Goal: Task Accomplishment & Management: Complete application form

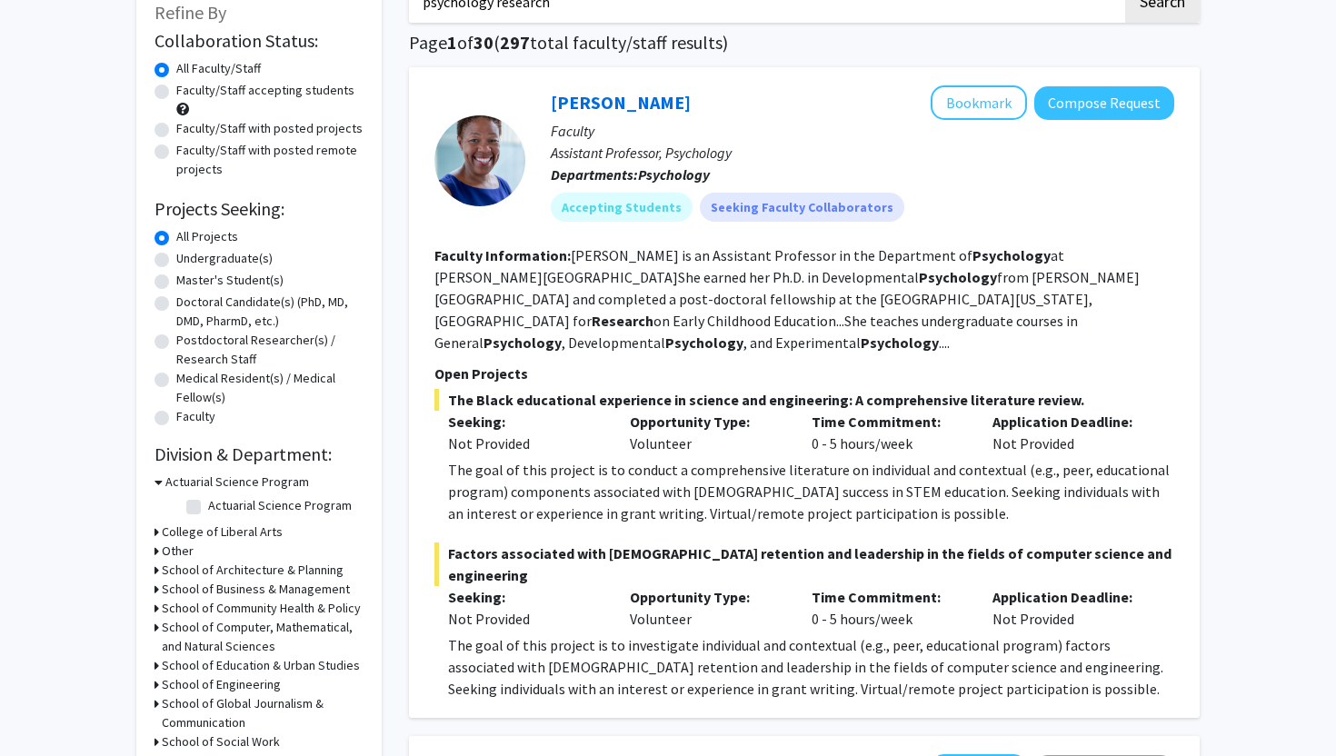
scroll to position [117, 0]
click at [1100, 93] on button "Compose Request" at bounding box center [1104, 102] width 140 height 34
click at [1122, 101] on button "Compose Request" at bounding box center [1104, 102] width 140 height 34
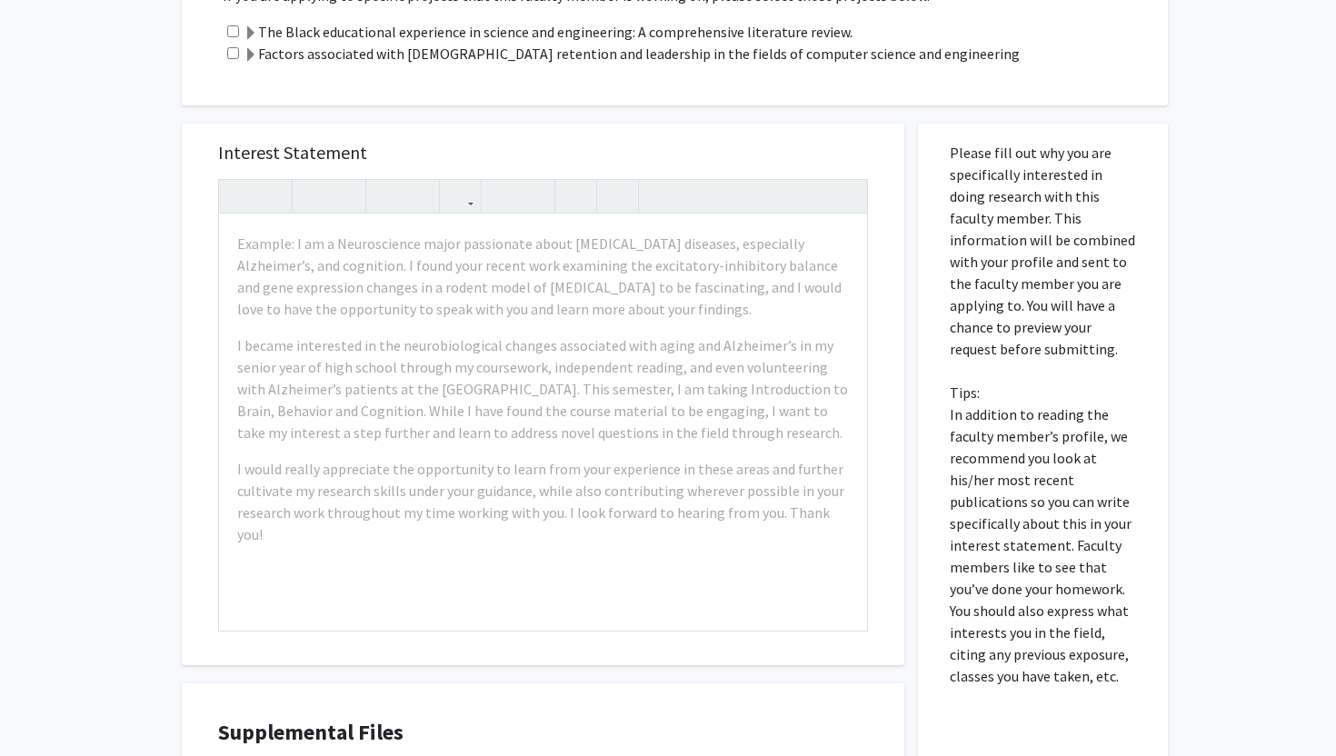
scroll to position [469, 0]
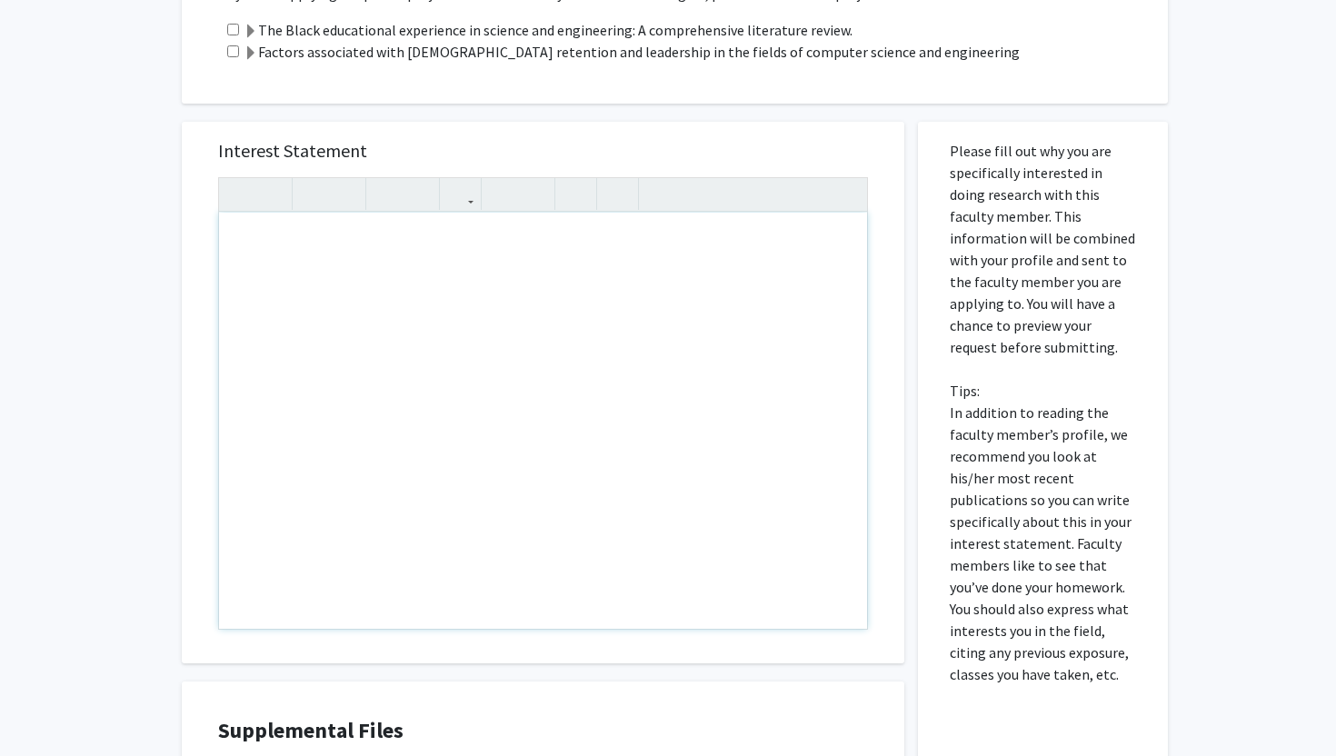
click at [601, 250] on div "Note to users with screen readers: Please press Alt+0 or Option+0 to deactivate…" at bounding box center [543, 421] width 648 height 416
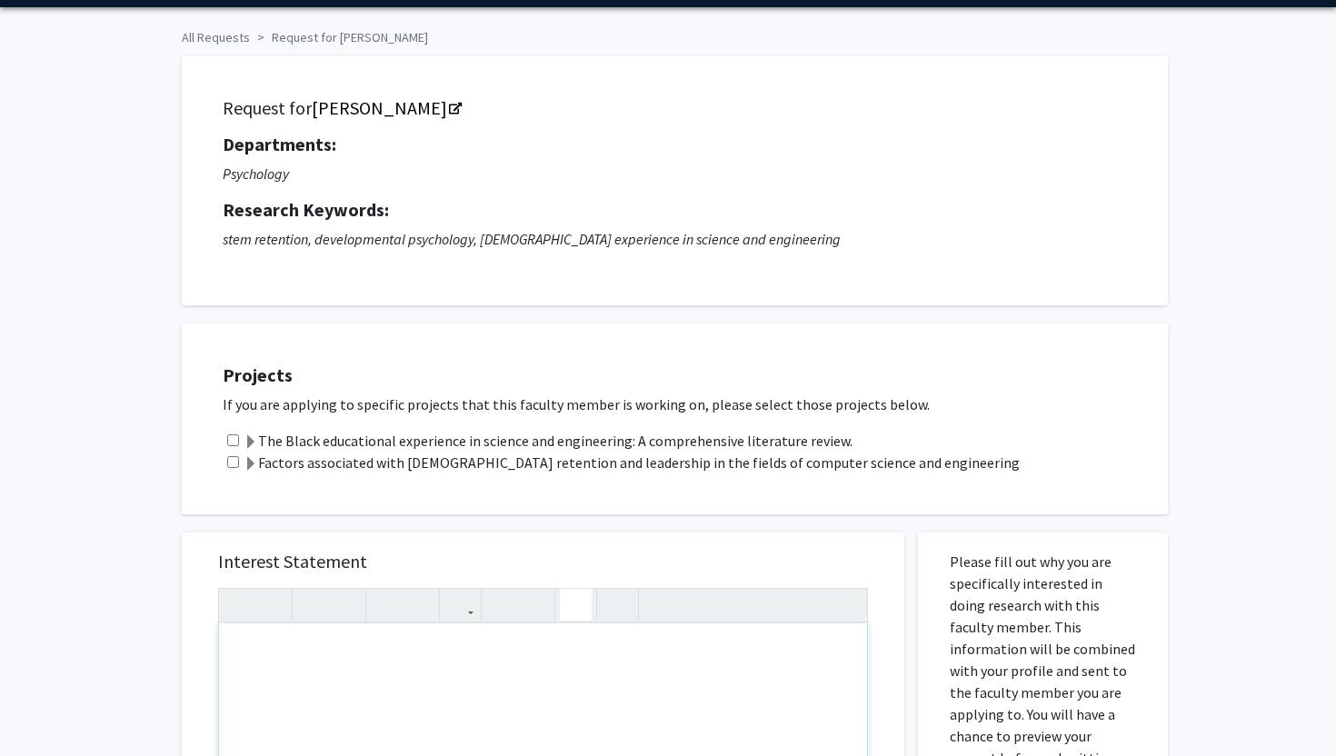
scroll to position [0, 0]
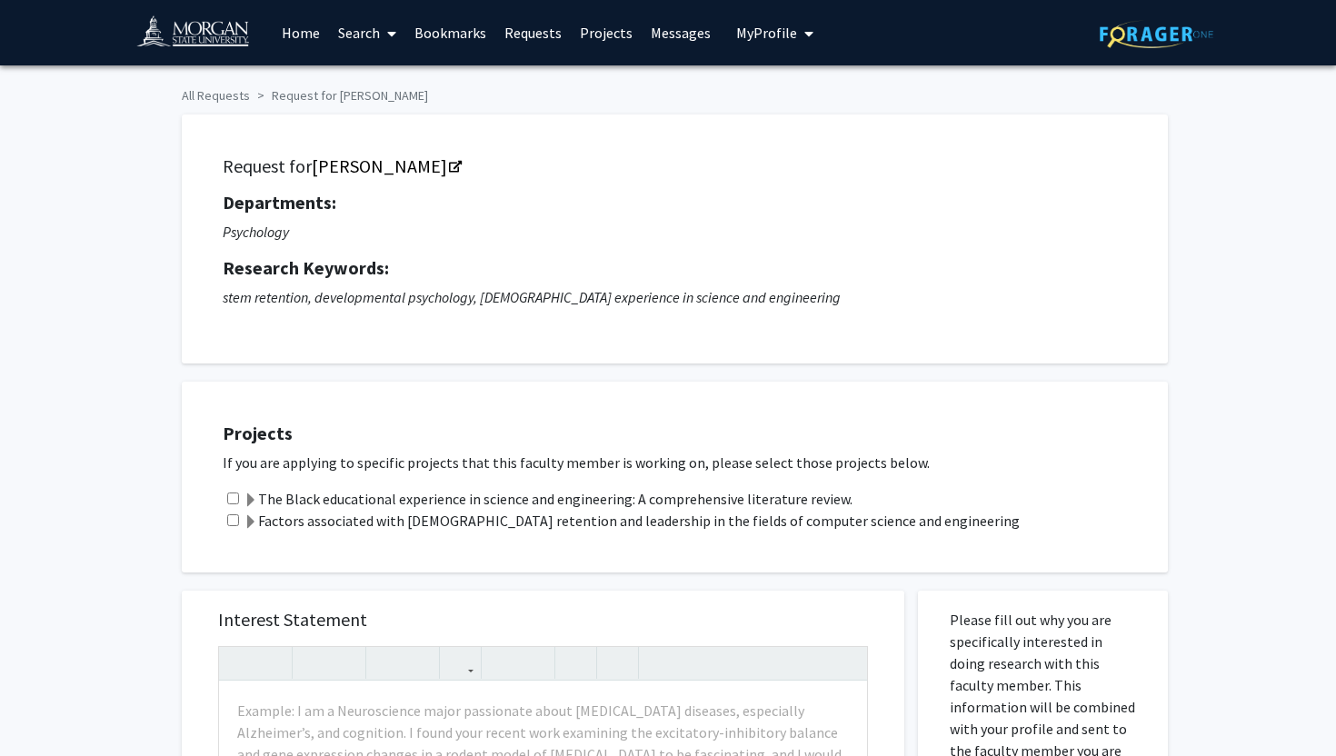
click at [762, 40] on span "My Profile" at bounding box center [766, 33] width 61 height 18
click at [807, 121] on div "[PERSON_NAME] View Profile Account Settings Log Out" at bounding box center [831, 126] width 200 height 122
click at [807, 115] on div "[PERSON_NAME] View Profile Account Settings Log Out" at bounding box center [831, 126] width 200 height 122
click at [809, 99] on span "View Profile" at bounding box center [849, 105] width 110 height 20
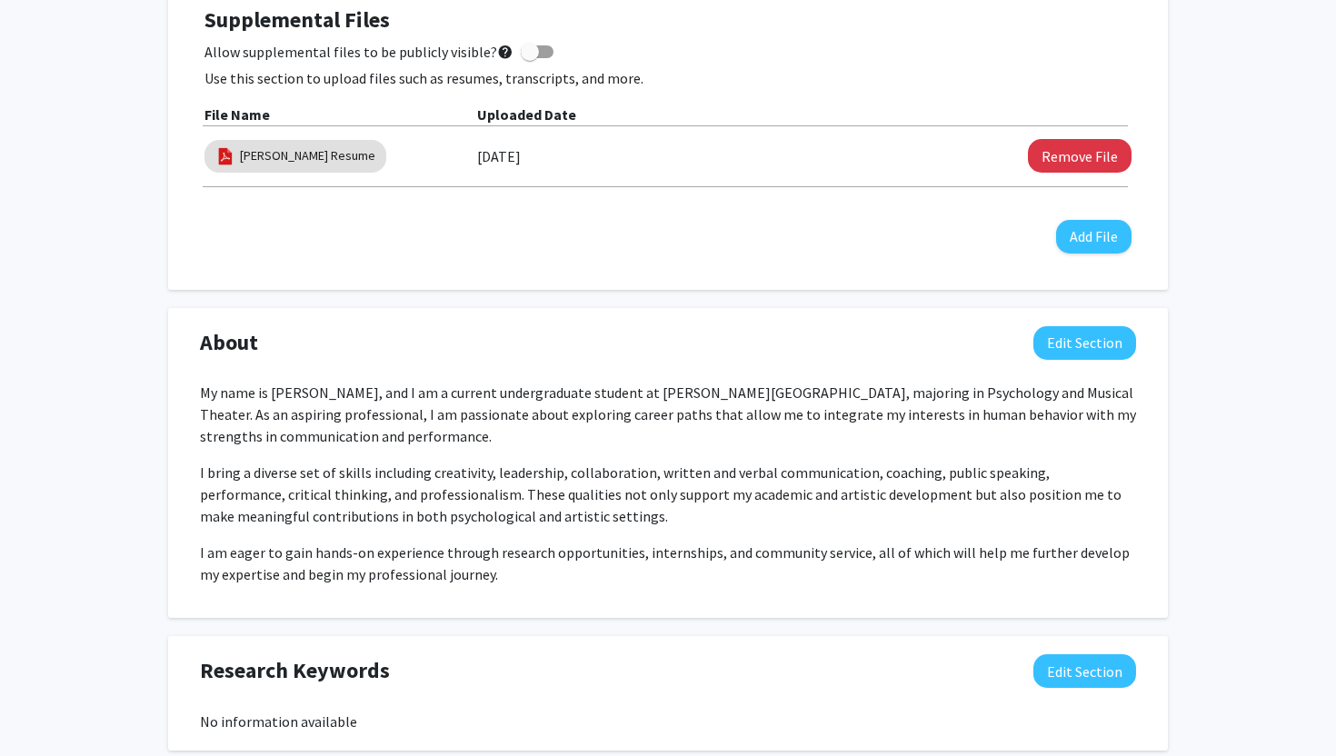
scroll to position [616, 0]
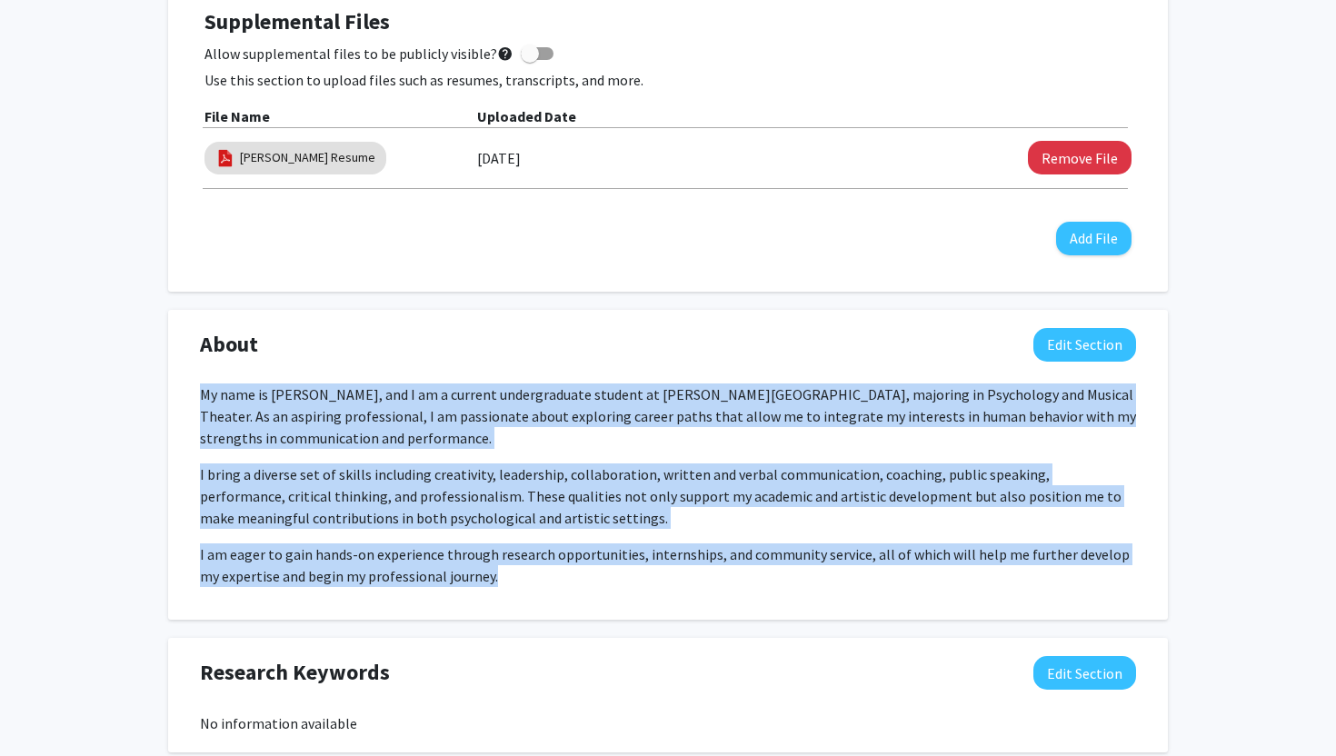
drag, startPoint x: 204, startPoint y: 393, endPoint x: 492, endPoint y: 587, distance: 347.1
click at [492, 587] on div "My name is [PERSON_NAME], and I am a current undergraduate student at [PERSON_N…" at bounding box center [668, 492] width 936 height 218
click at [469, 565] on p "I am eager to gain hands-on experience through research opportunities, internsh…" at bounding box center [668, 565] width 936 height 44
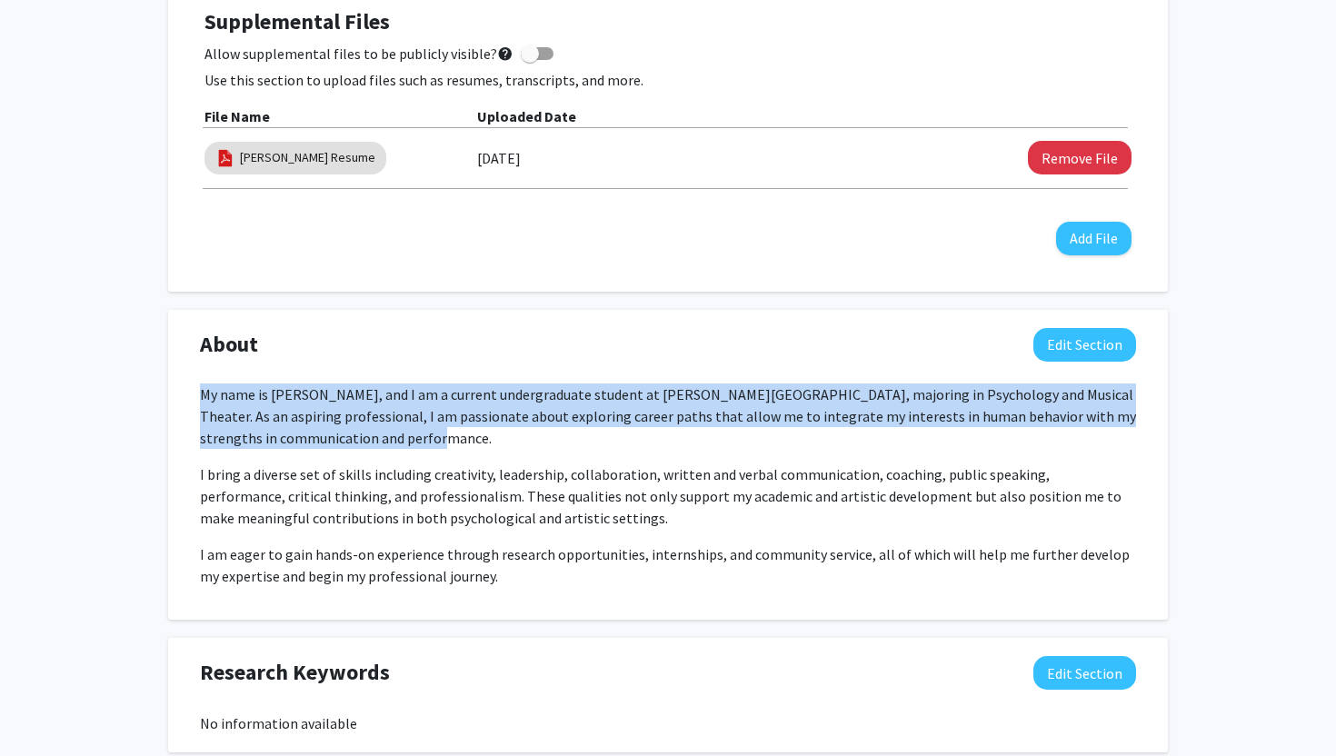
drag, startPoint x: 201, startPoint y: 393, endPoint x: 409, endPoint y: 433, distance: 212.1
click at [409, 433] on p "My name is [PERSON_NAME], and I am a current undergraduate student at [PERSON_N…" at bounding box center [668, 415] width 936 height 65
copy p "My name is [PERSON_NAME], and I am a current undergraduate student at [PERSON_N…"
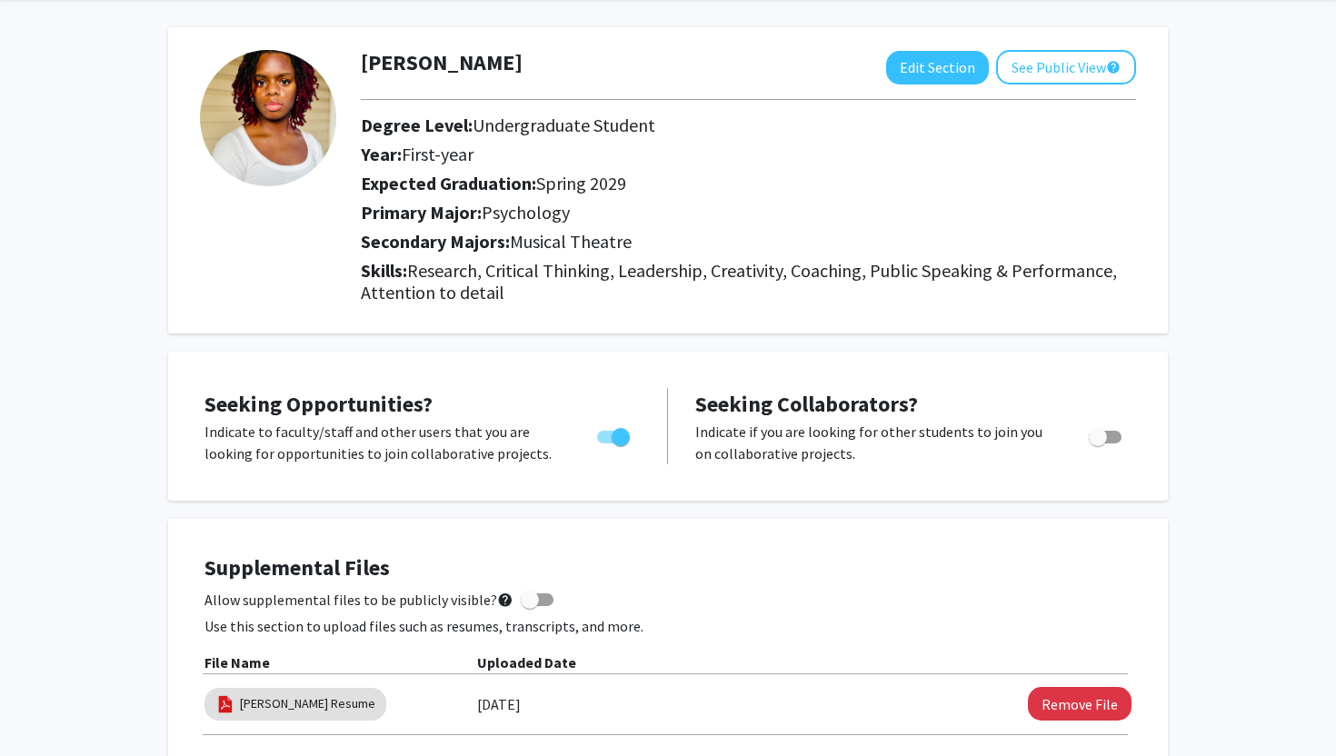
scroll to position [0, 0]
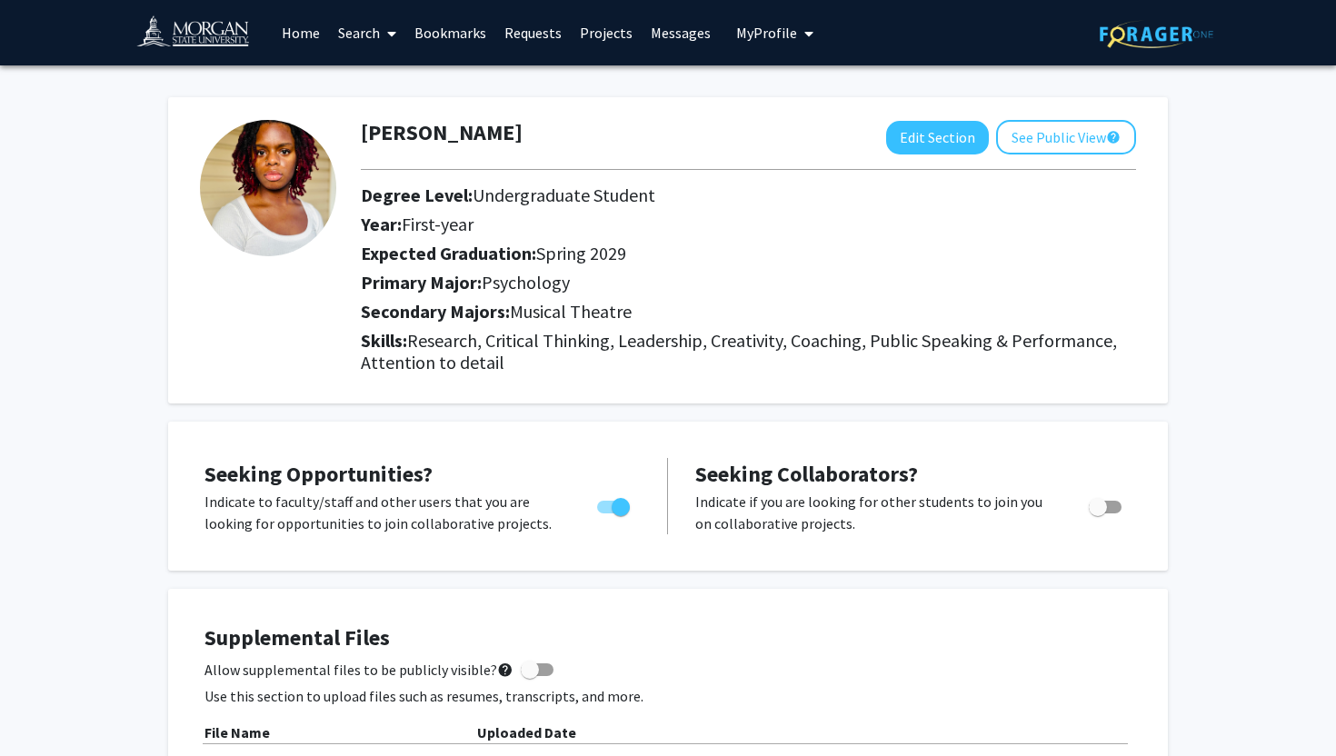
click at [369, 31] on link "Search" at bounding box center [367, 33] width 76 height 64
click at [380, 83] on span "Faculty/Staff" at bounding box center [396, 83] width 134 height 36
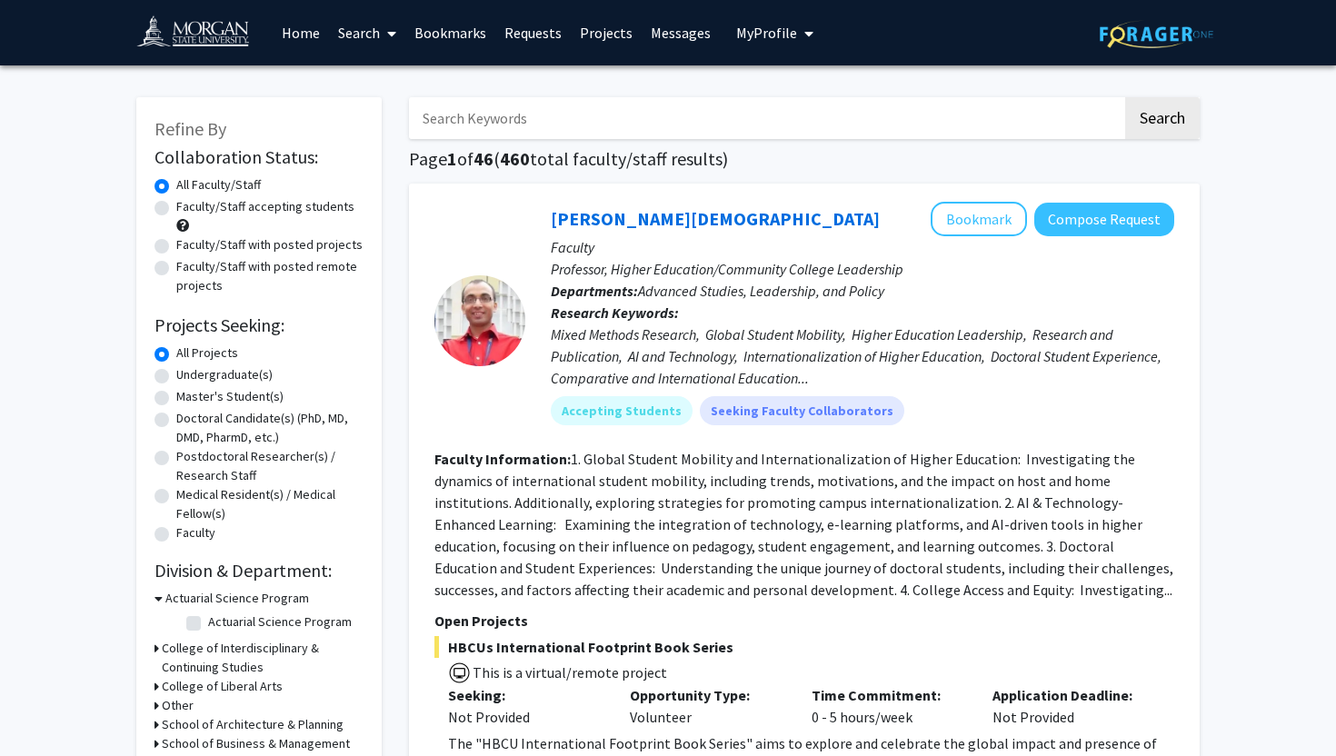
click at [507, 38] on link "Requests" at bounding box center [532, 33] width 75 height 64
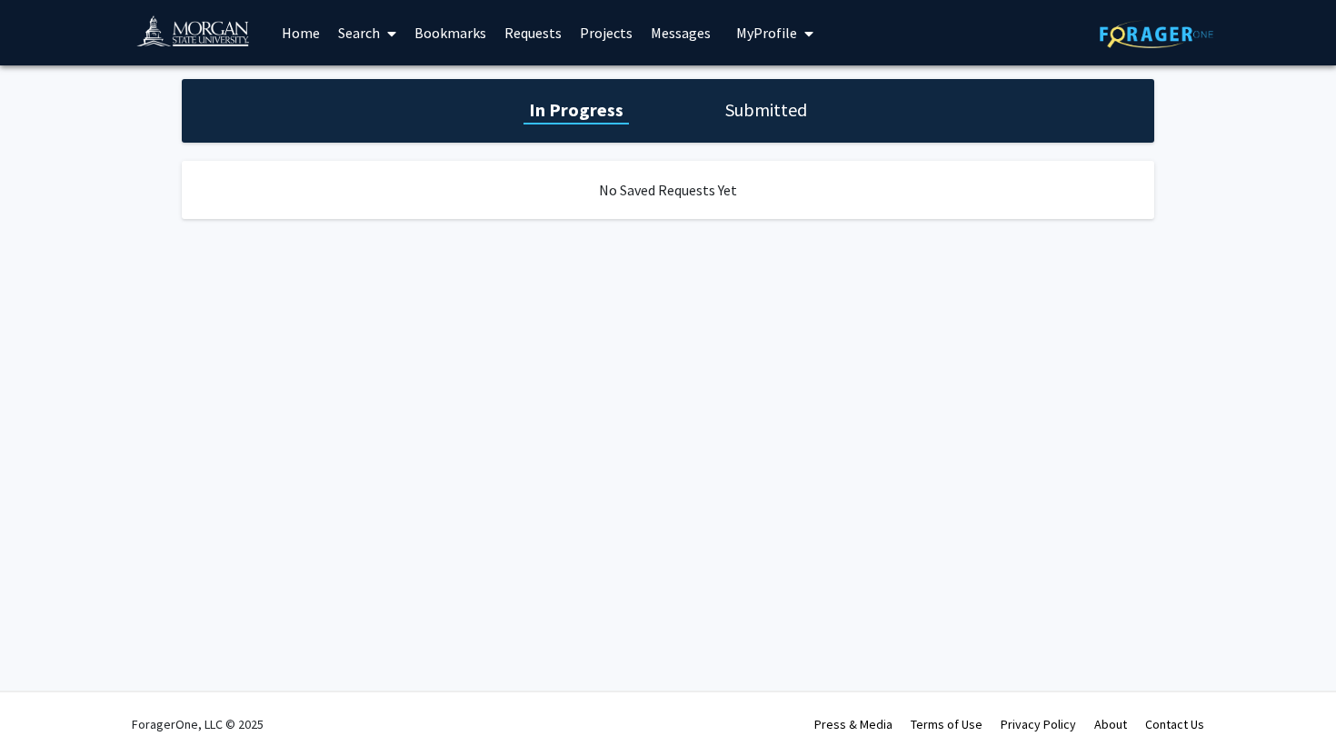
click at [370, 34] on link "Search" at bounding box center [367, 33] width 76 height 64
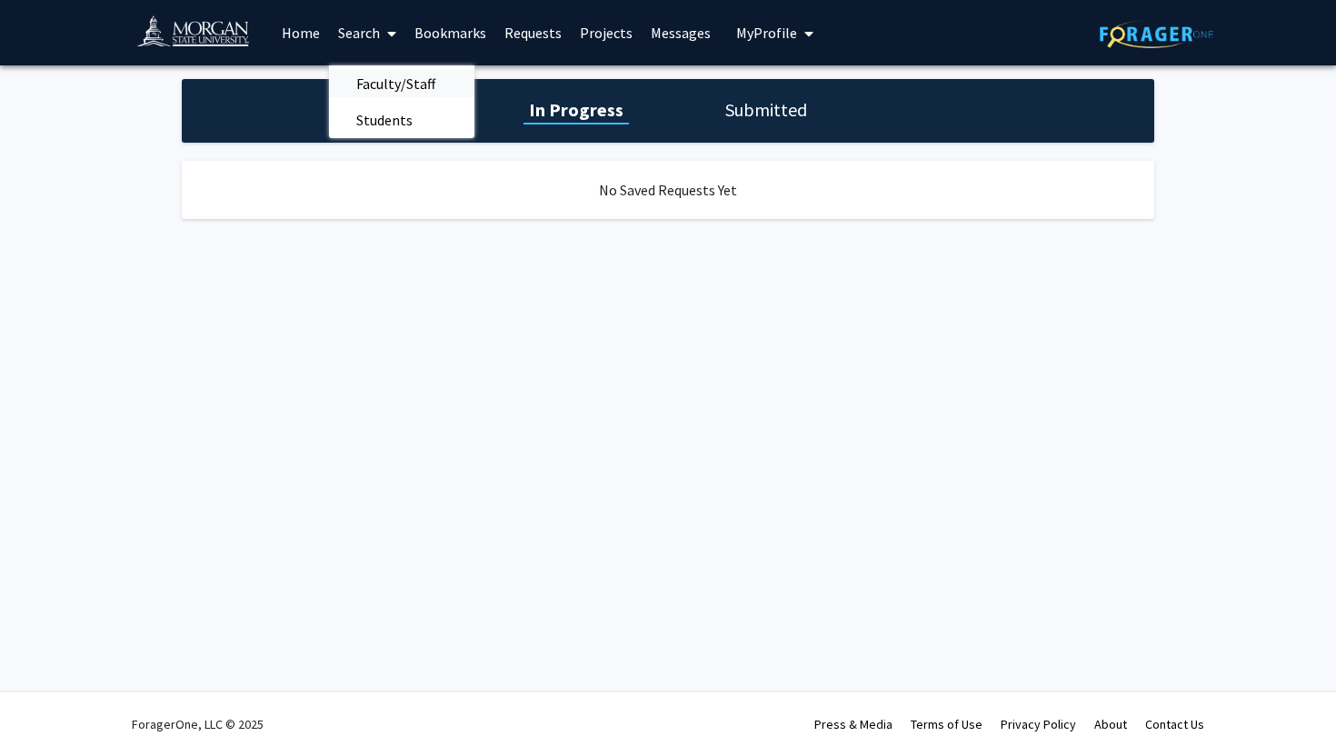
click at [391, 79] on span "Faculty/Staff" at bounding box center [396, 83] width 134 height 36
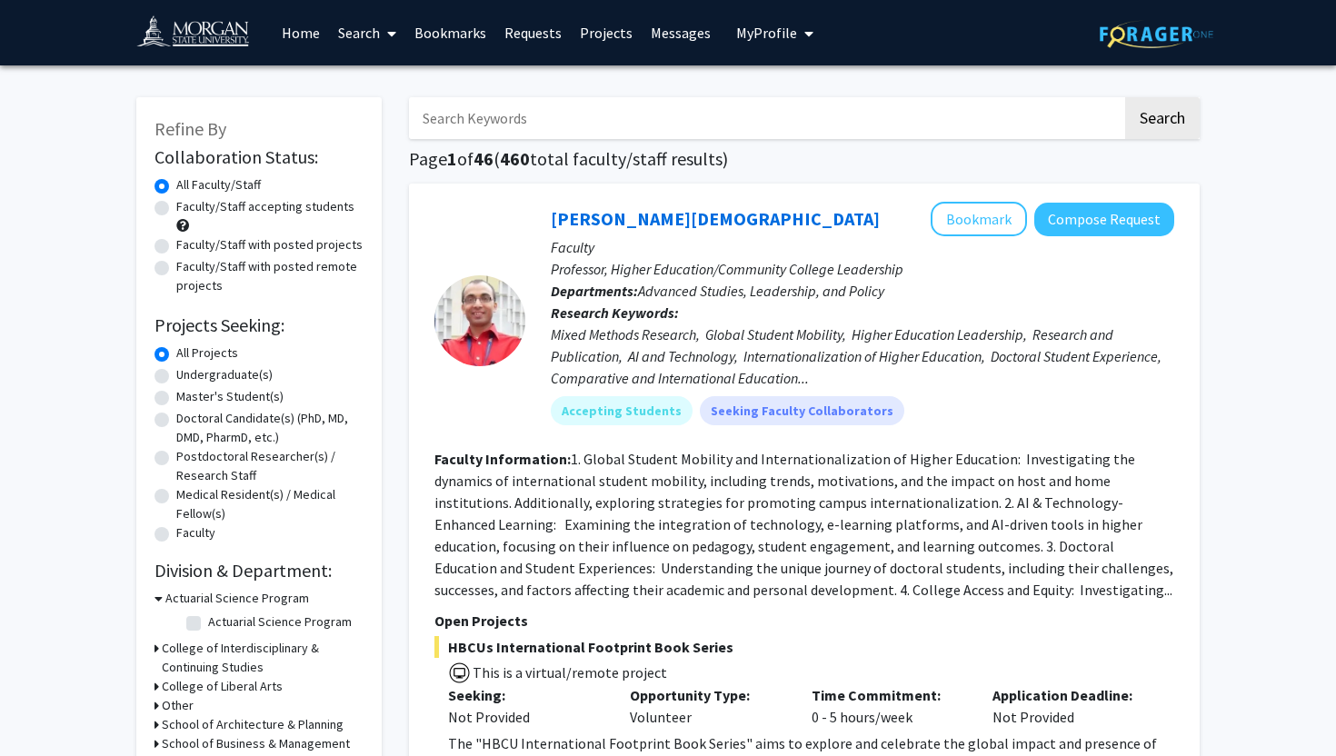
click at [548, 130] on input "Search Keywords" at bounding box center [765, 118] width 713 height 42
type input "psychology research"
click at [1125, 97] on button "Search" at bounding box center [1162, 118] width 75 height 42
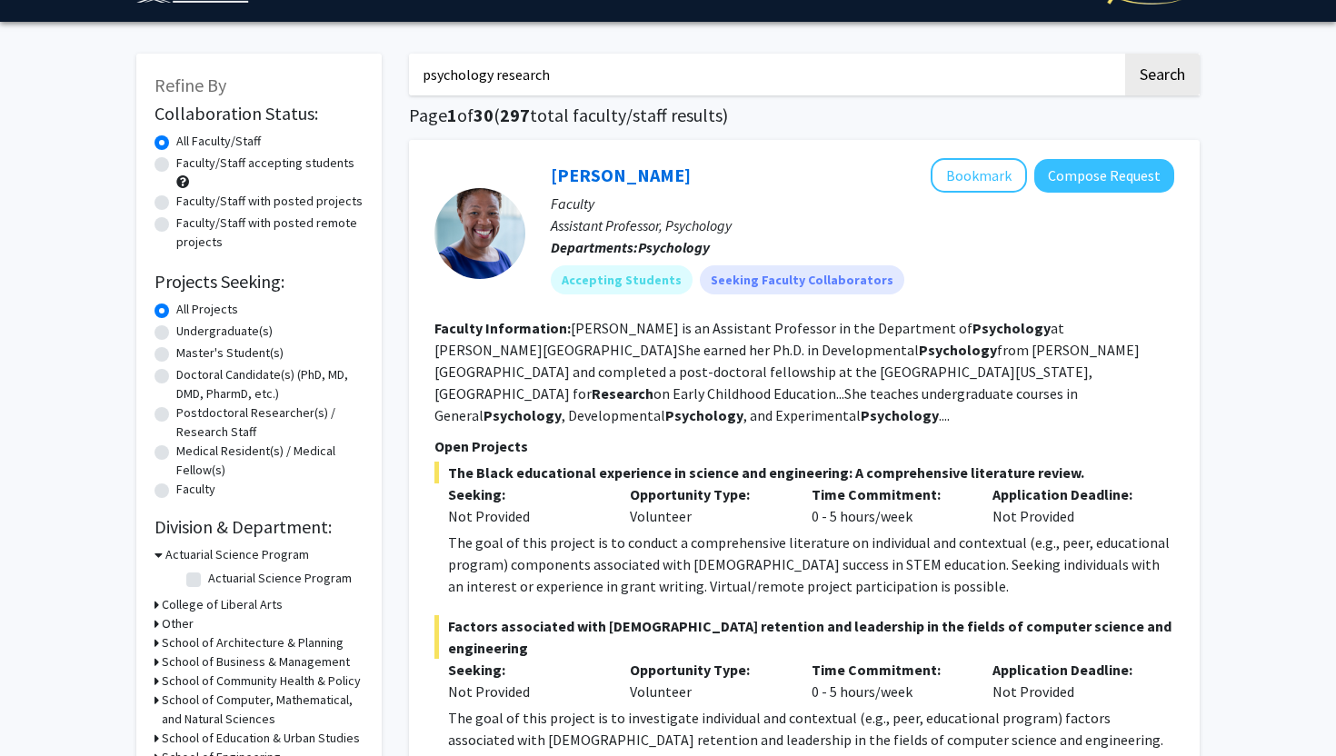
scroll to position [57, 0]
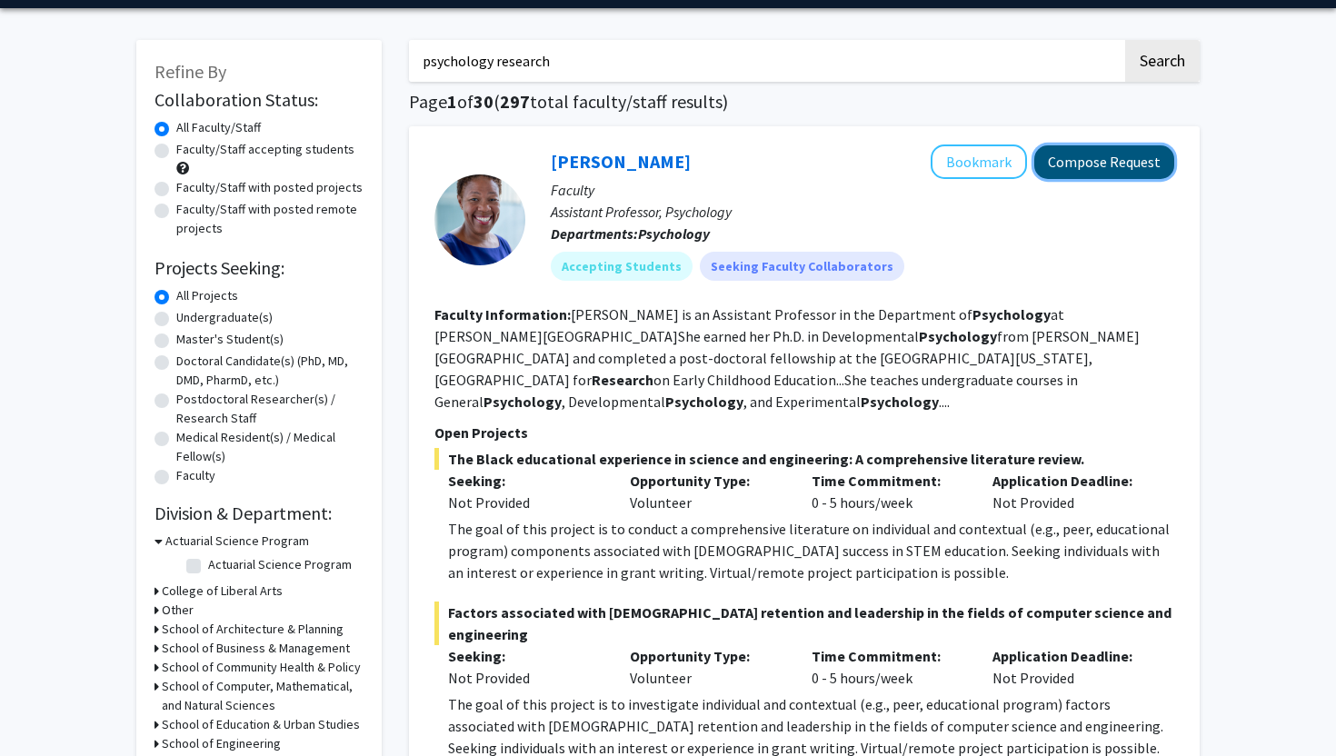
click at [1129, 174] on button "Compose Request" at bounding box center [1104, 162] width 140 height 34
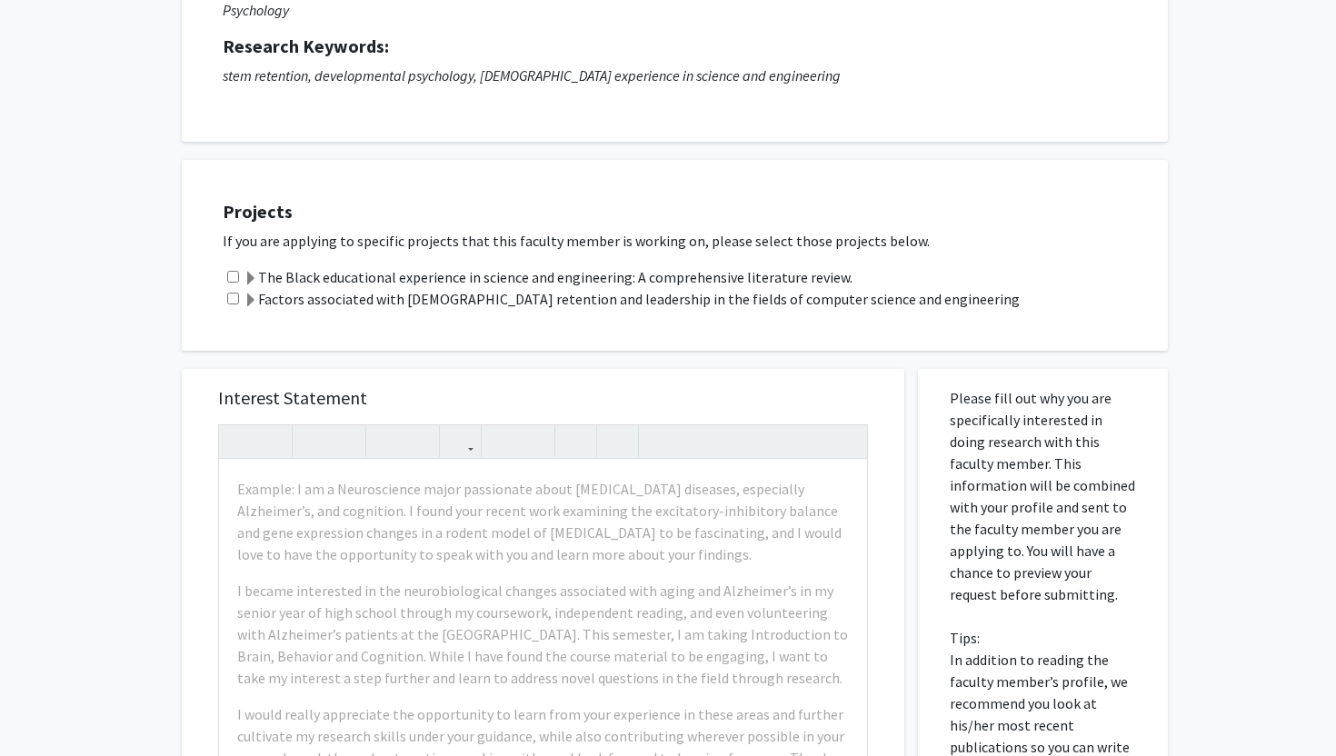
scroll to position [314, 0]
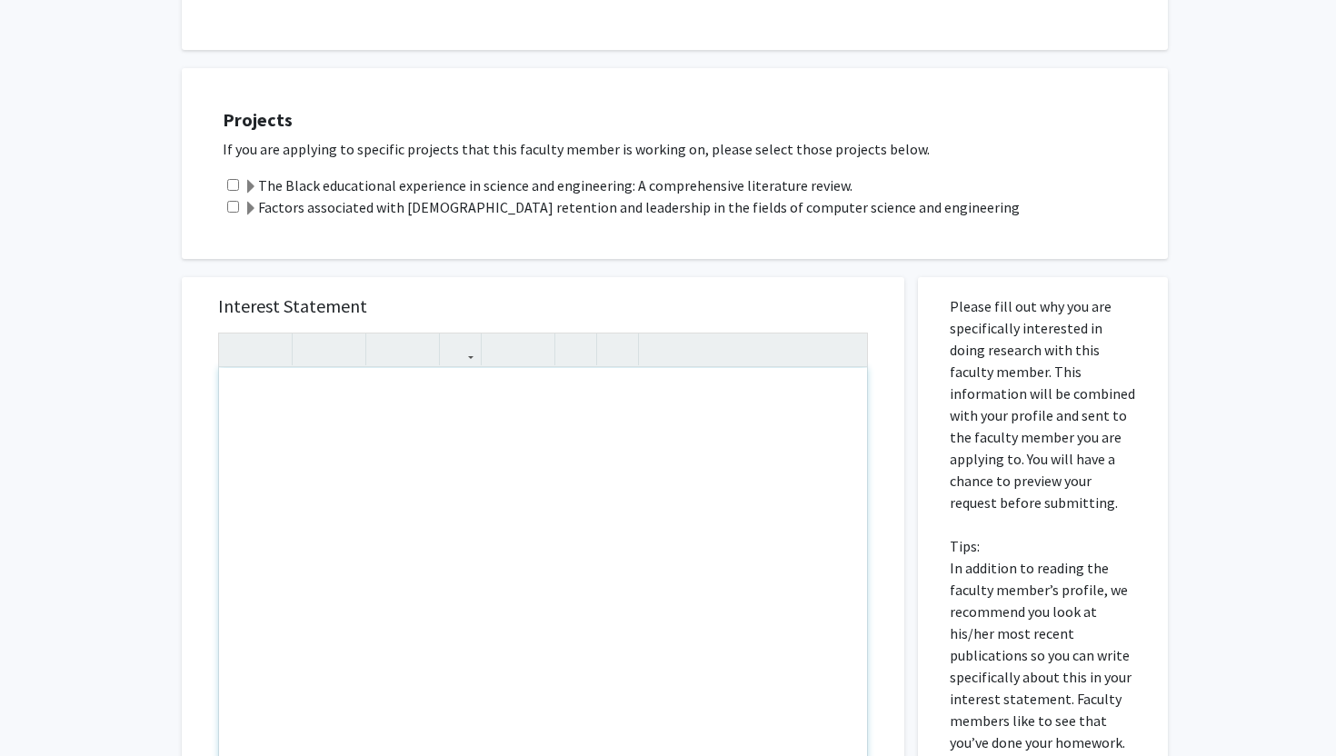
click at [531, 441] on div "Note to users with screen readers: Please press Alt+0 or Option+0 to deactivate…" at bounding box center [543, 576] width 648 height 416
paste div "Note to users with screen readers: Please press Alt+0 or Option+0 to deactivate…"
type textarea "<p>My name is [PERSON_NAME], and I am a current undergraduate student at [PERSO…"
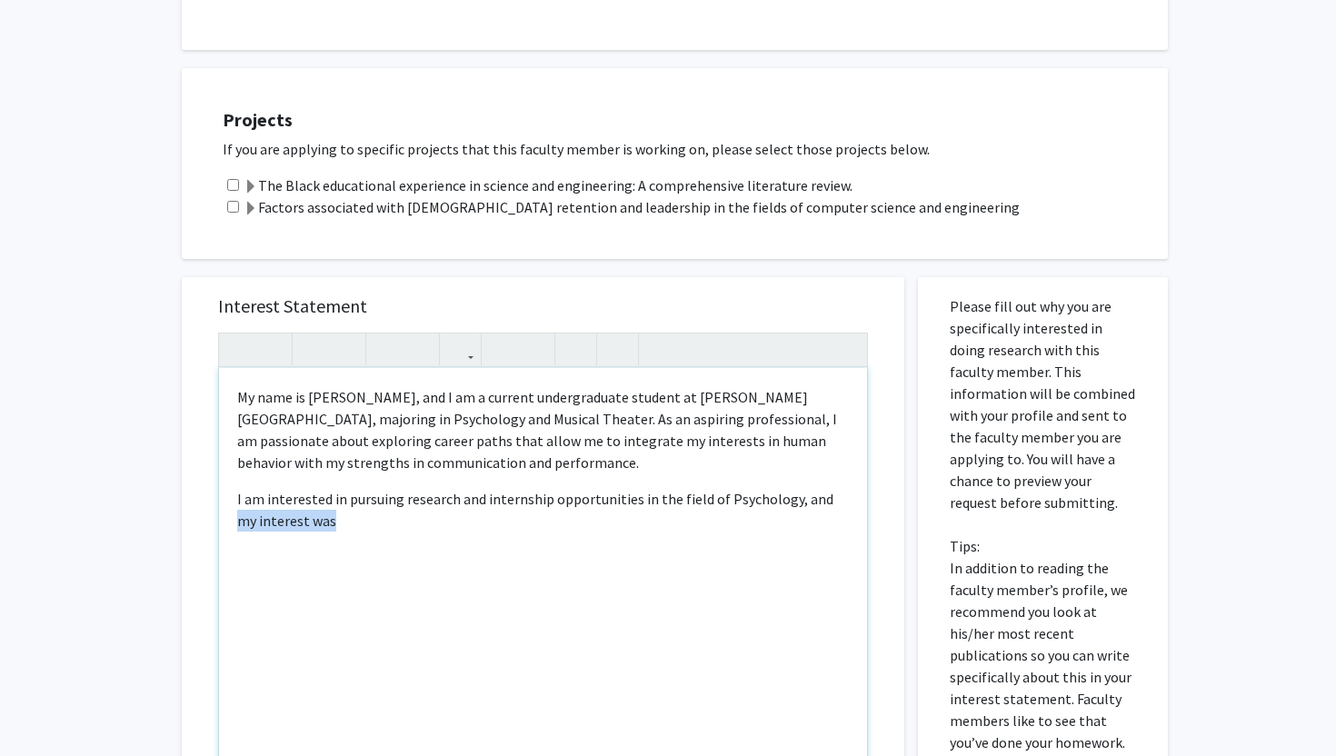
drag, startPoint x: 818, startPoint y: 497, endPoint x: 829, endPoint y: 527, distance: 31.9
click at [829, 527] on p "I am interested in pursuing research and internship opportunities in the field …" at bounding box center [543, 510] width 612 height 44
type textarea "<p>My name is [PERSON_NAME], and I am a current undergraduate student at [PERSO…"
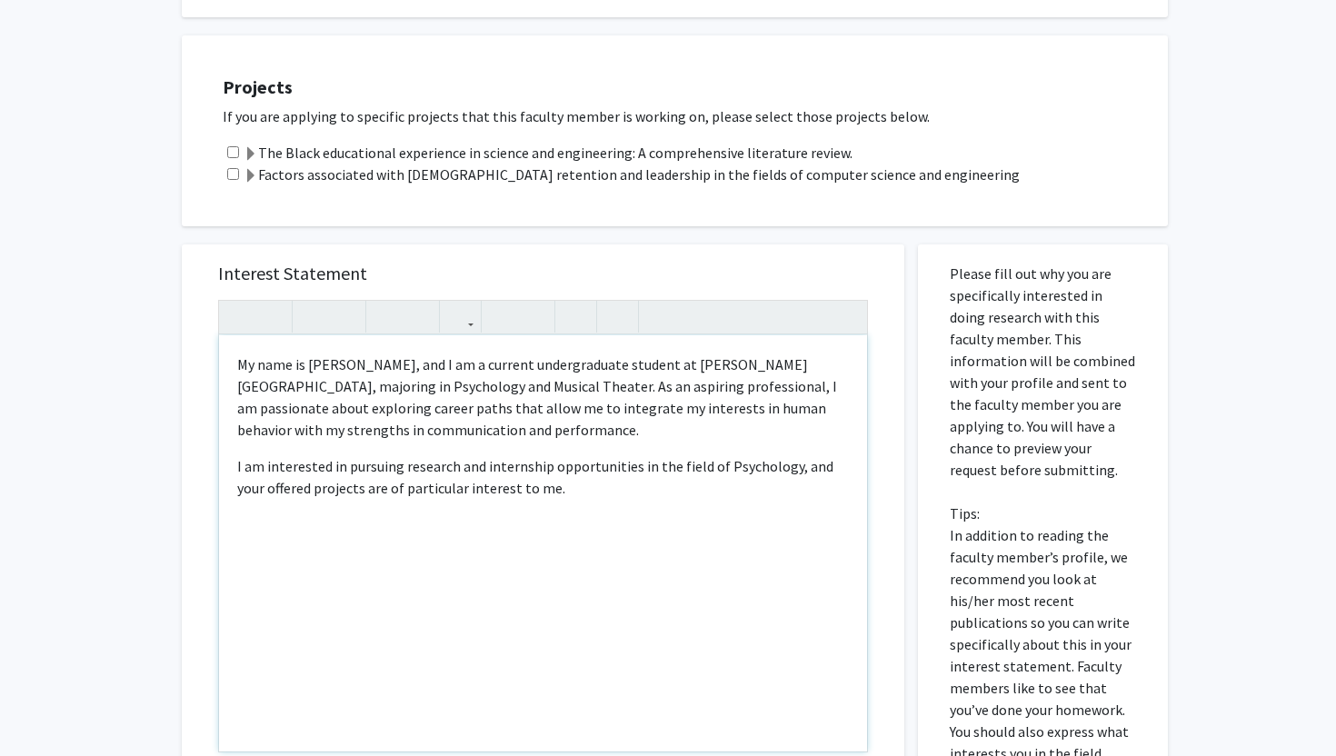
scroll to position [347, 0]
click at [233, 152] on input "checkbox" at bounding box center [233, 151] width 12 height 12
checkbox input "true"
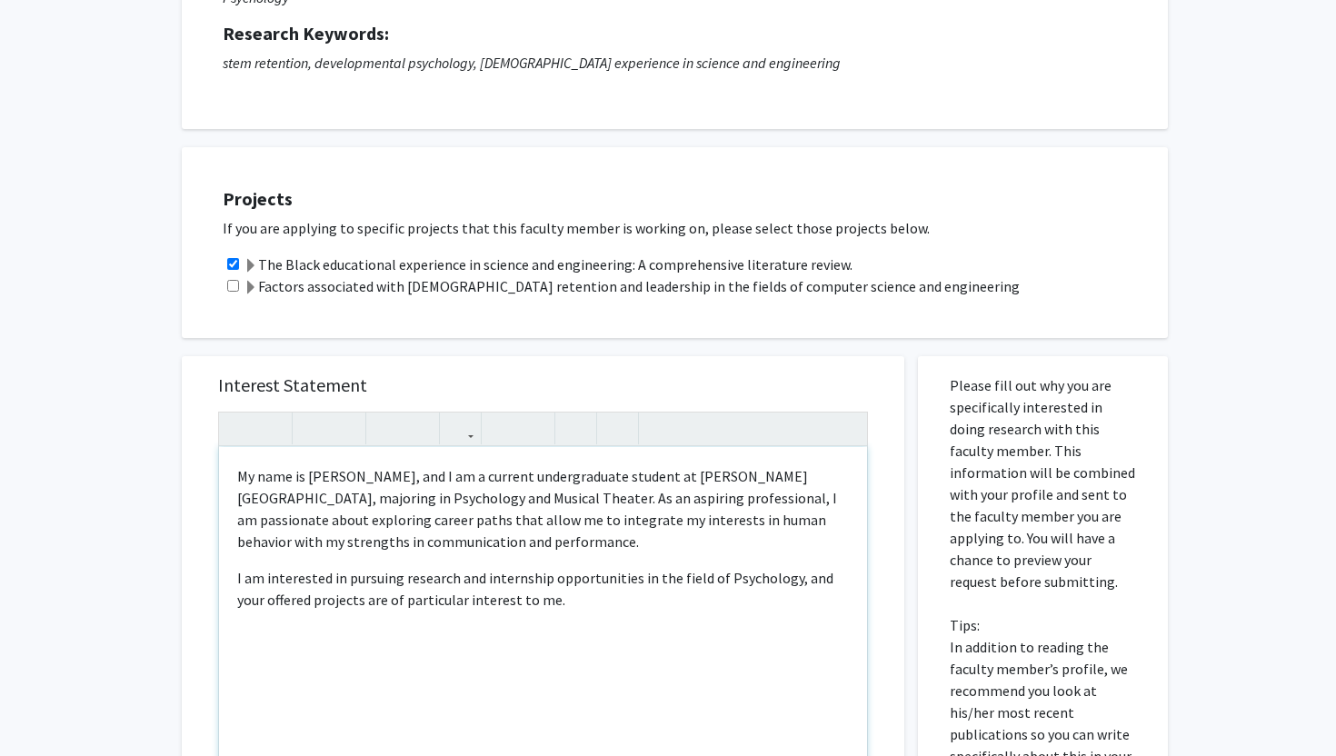
scroll to position [252, 0]
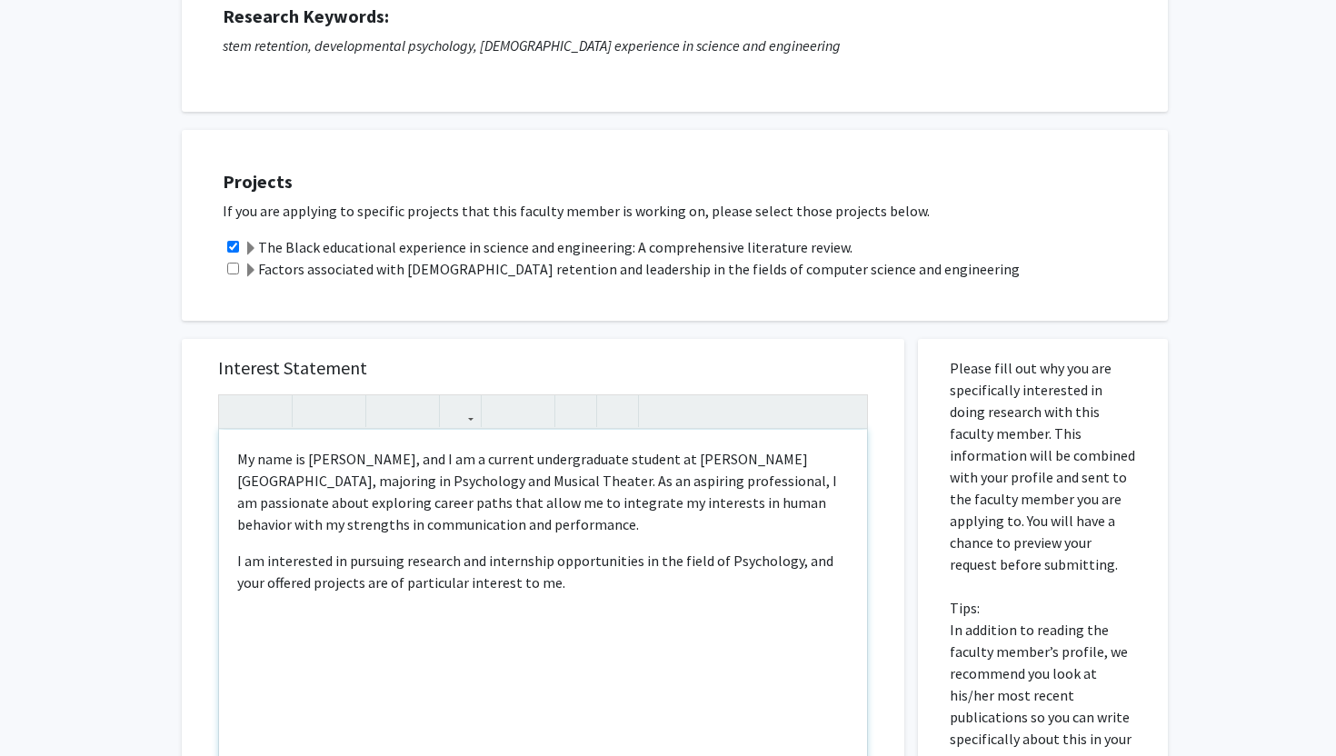
drag, startPoint x: 236, startPoint y: 458, endPoint x: 611, endPoint y: 640, distance: 416.2
click at [611, 640] on div "My name is [PERSON_NAME], and I am a current undergraduate student at [PERSON_N…" at bounding box center [543, 638] width 648 height 416
copy div "My name is [PERSON_NAME], and I am a current undergraduate student at [PERSON_N…"
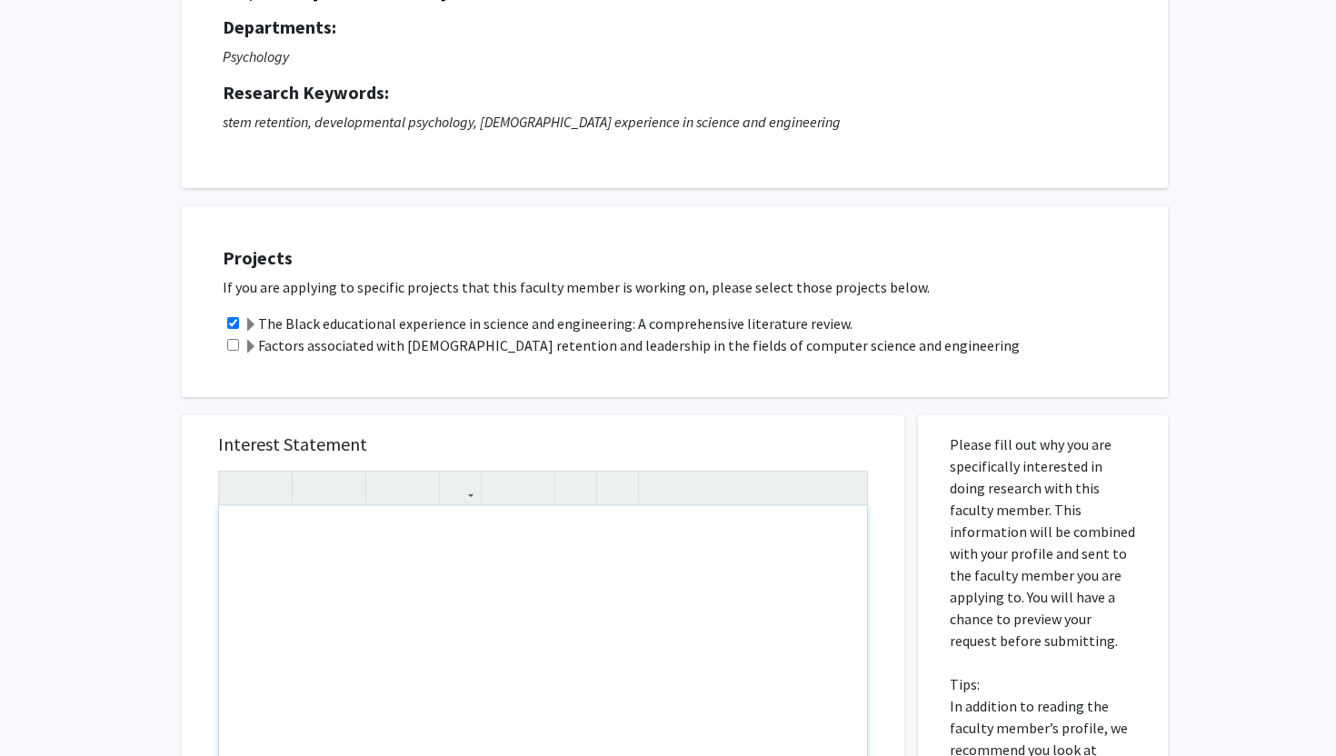
scroll to position [0, 0]
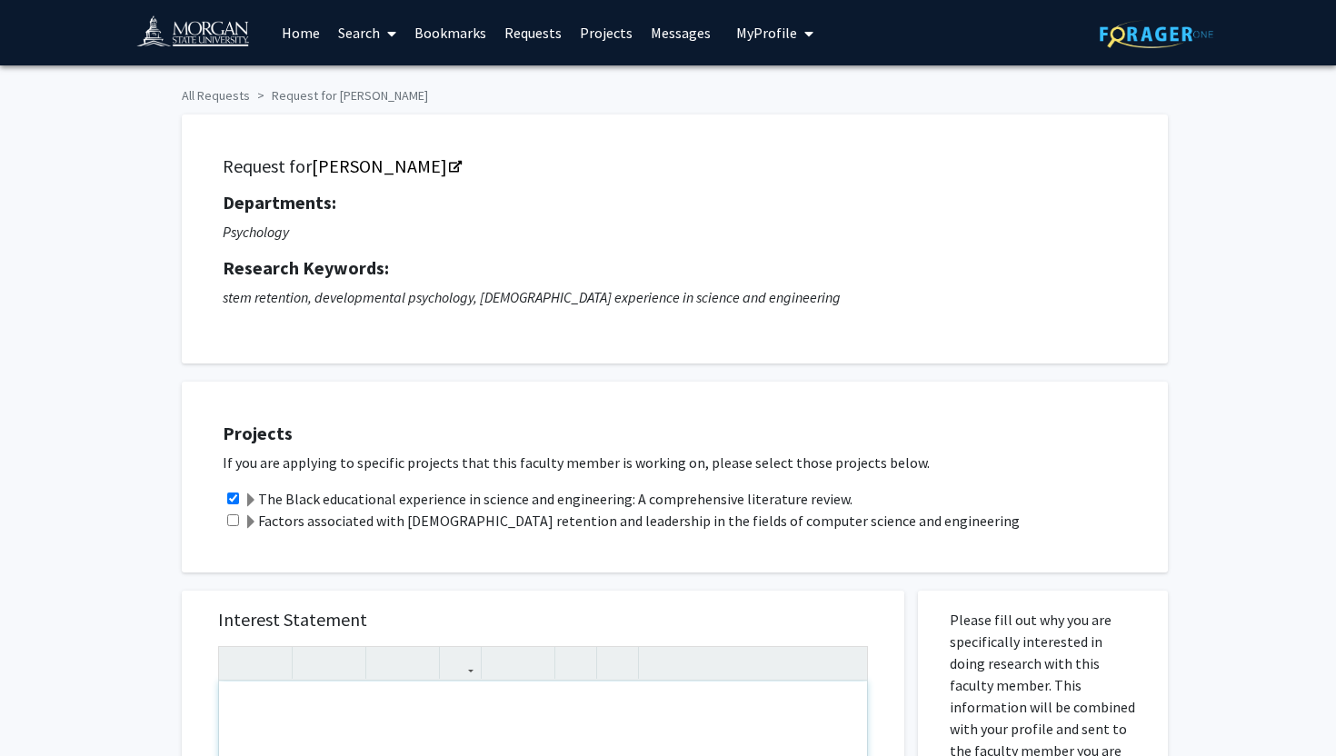
click at [665, 30] on link "Messages" at bounding box center [681, 33] width 78 height 64
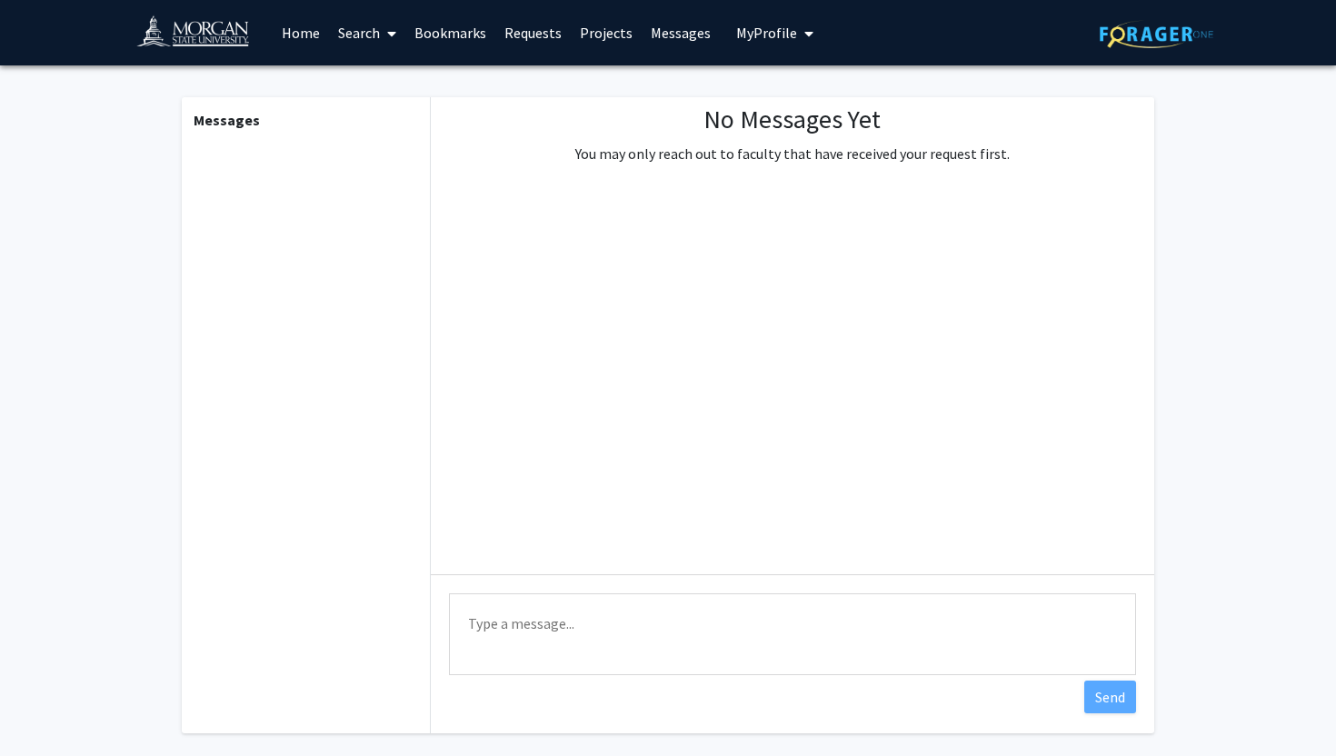
click at [553, 619] on textarea "Type a message" at bounding box center [792, 634] width 687 height 82
click at [531, 23] on link "Requests" at bounding box center [532, 33] width 75 height 64
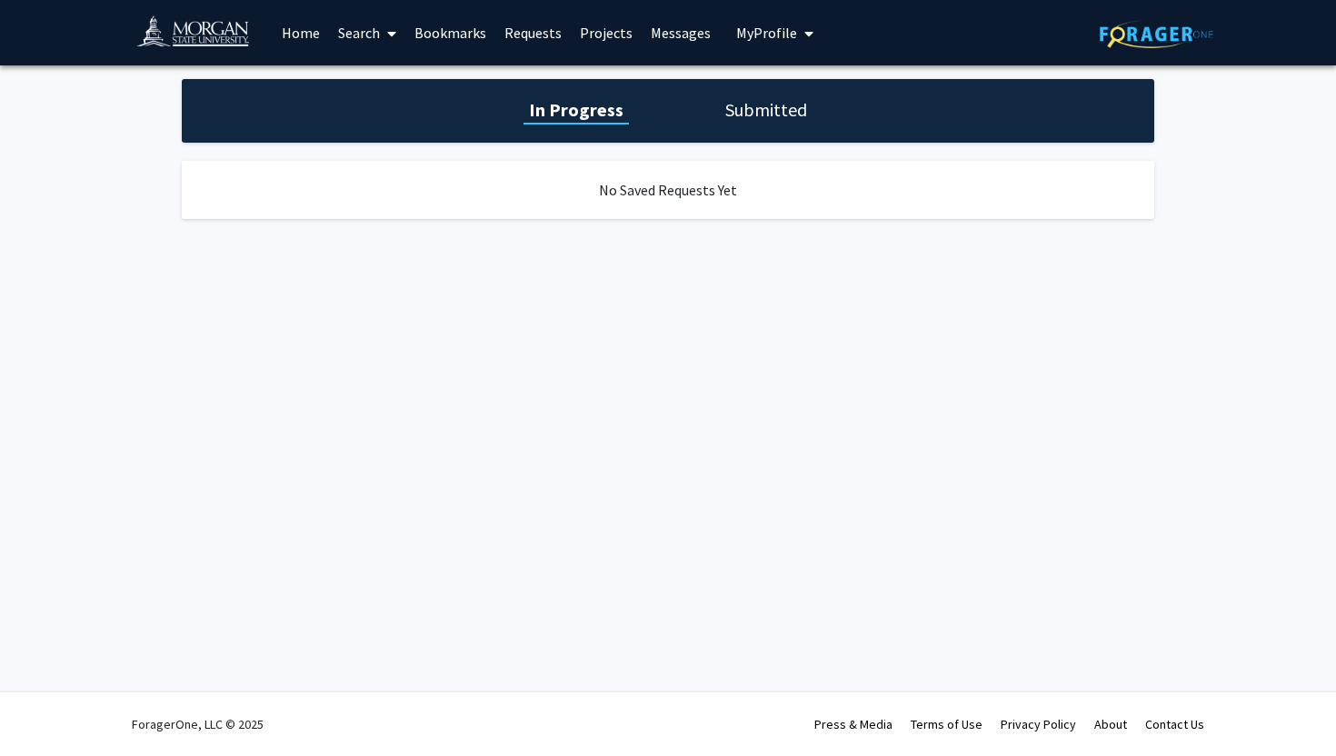
click at [549, 119] on h1 "In Progress" at bounding box center [575, 109] width 105 height 25
click at [383, 37] on span at bounding box center [388, 34] width 16 height 64
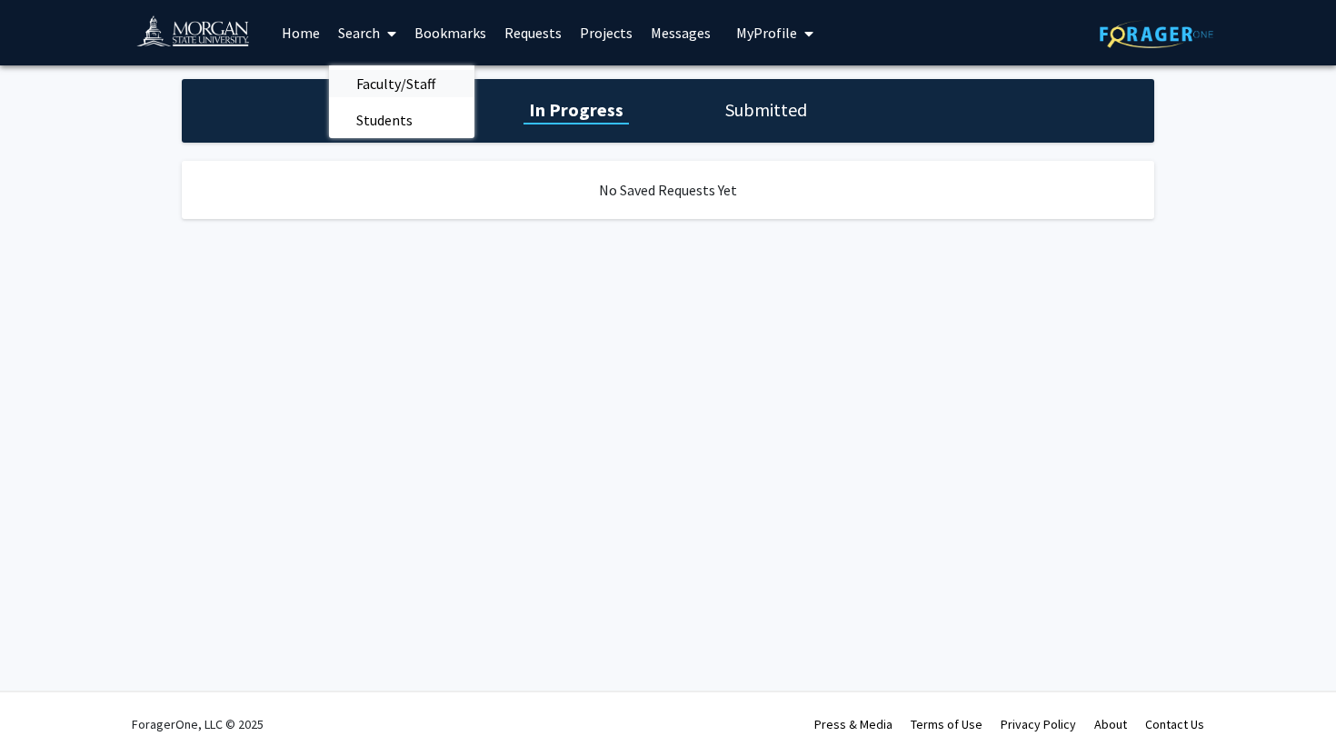
click at [380, 85] on span "Faculty/Staff" at bounding box center [396, 83] width 134 height 36
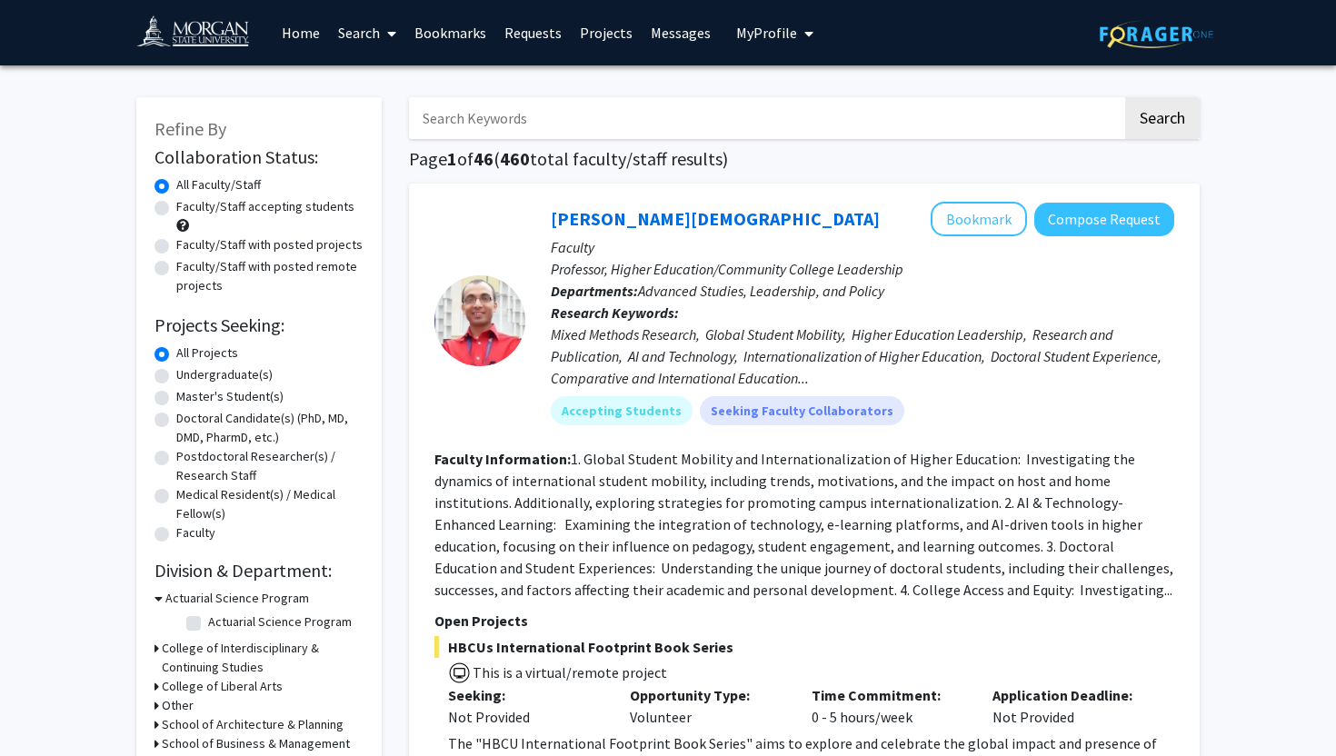
click at [560, 110] on input "Search Keywords" at bounding box center [765, 118] width 713 height 42
type input "psychology research"
click at [1125, 97] on button "Search" at bounding box center [1162, 118] width 75 height 42
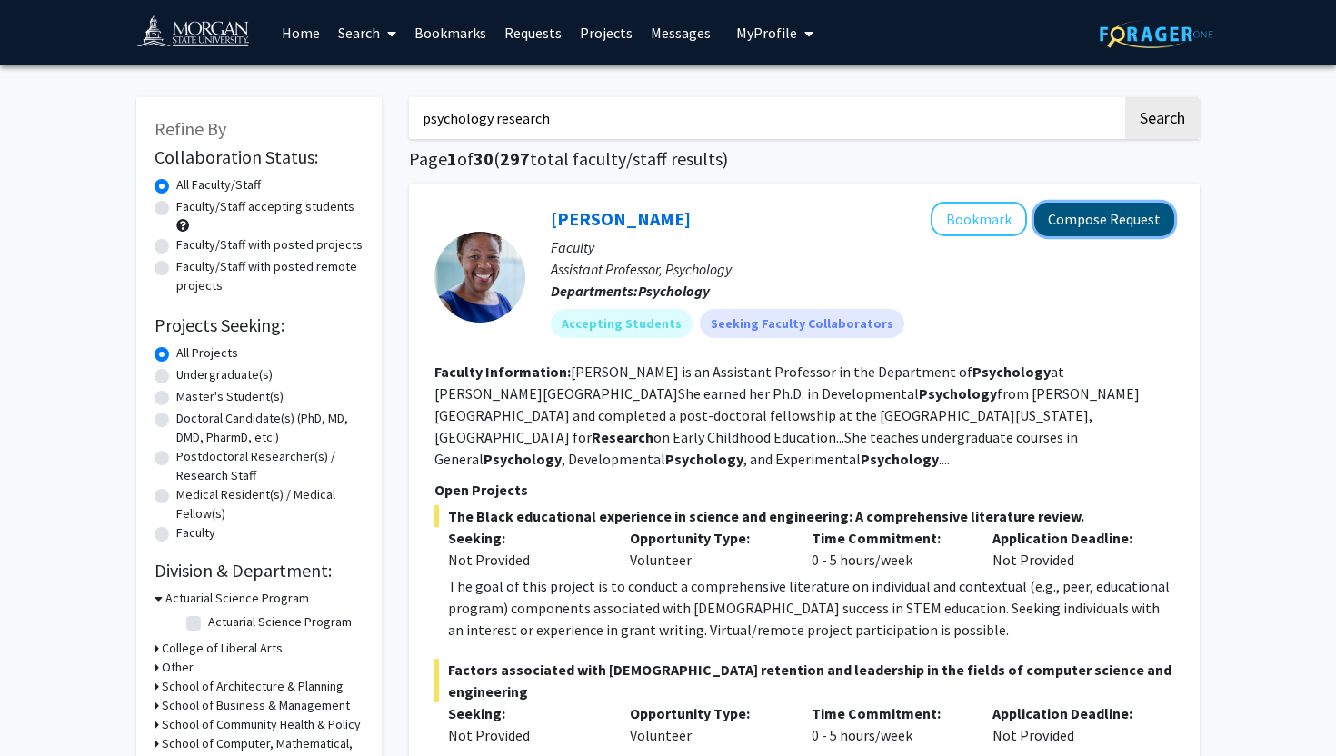
click at [1074, 224] on button "Compose Request" at bounding box center [1104, 220] width 140 height 34
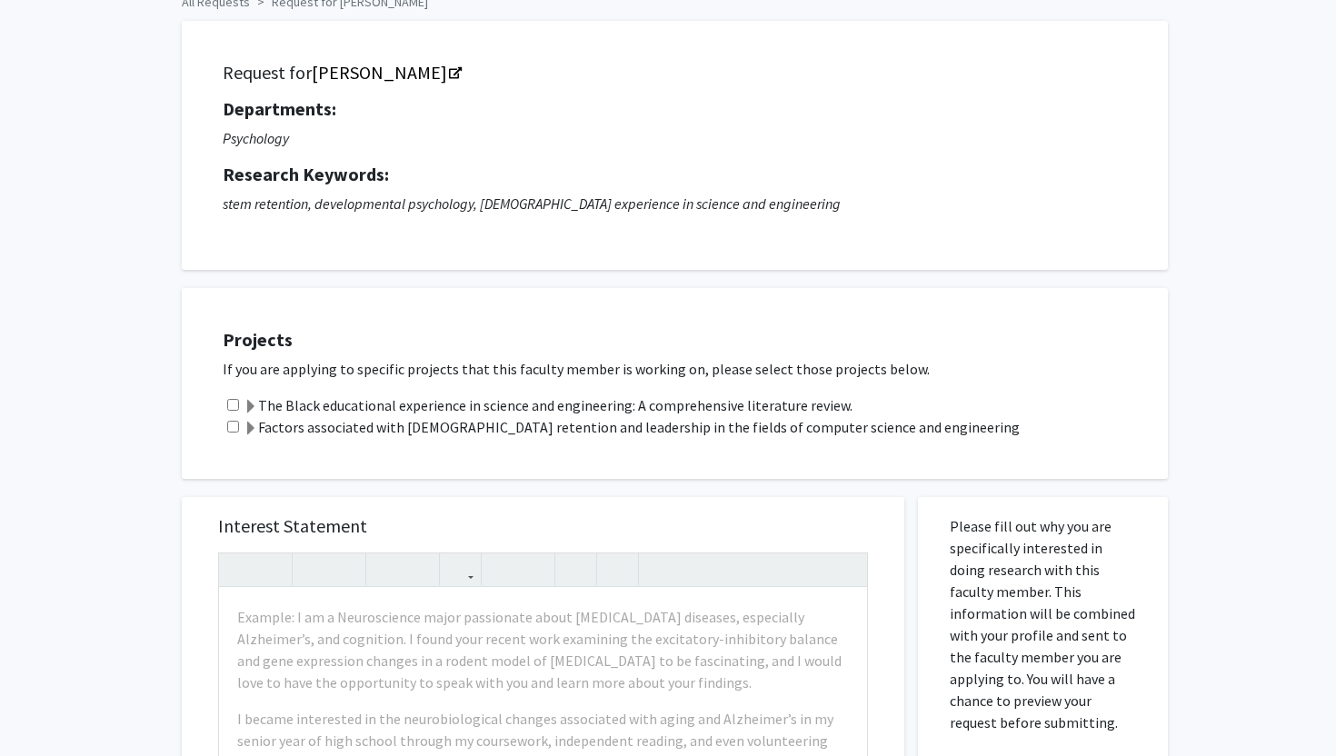
scroll to position [256, 0]
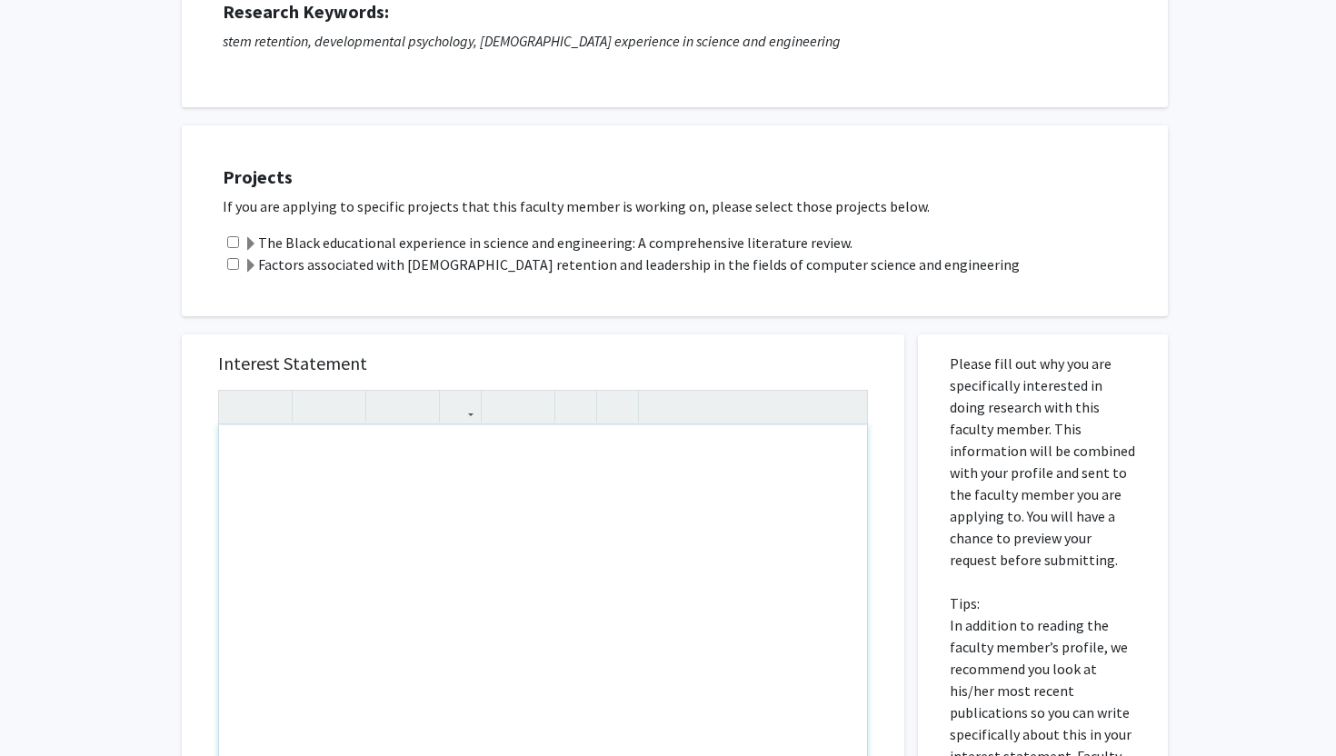
click at [522, 474] on div "Note to users with screen readers: Please press Alt+0 or Option+0 to deactivate…" at bounding box center [543, 633] width 648 height 416
paste div "Note to users with screen readers: Please press Alt+0 or Option+0 to deactivate…"
type textarea "<p>My name is [PERSON_NAME], and I am a current undergraduate student at [PERSO…"
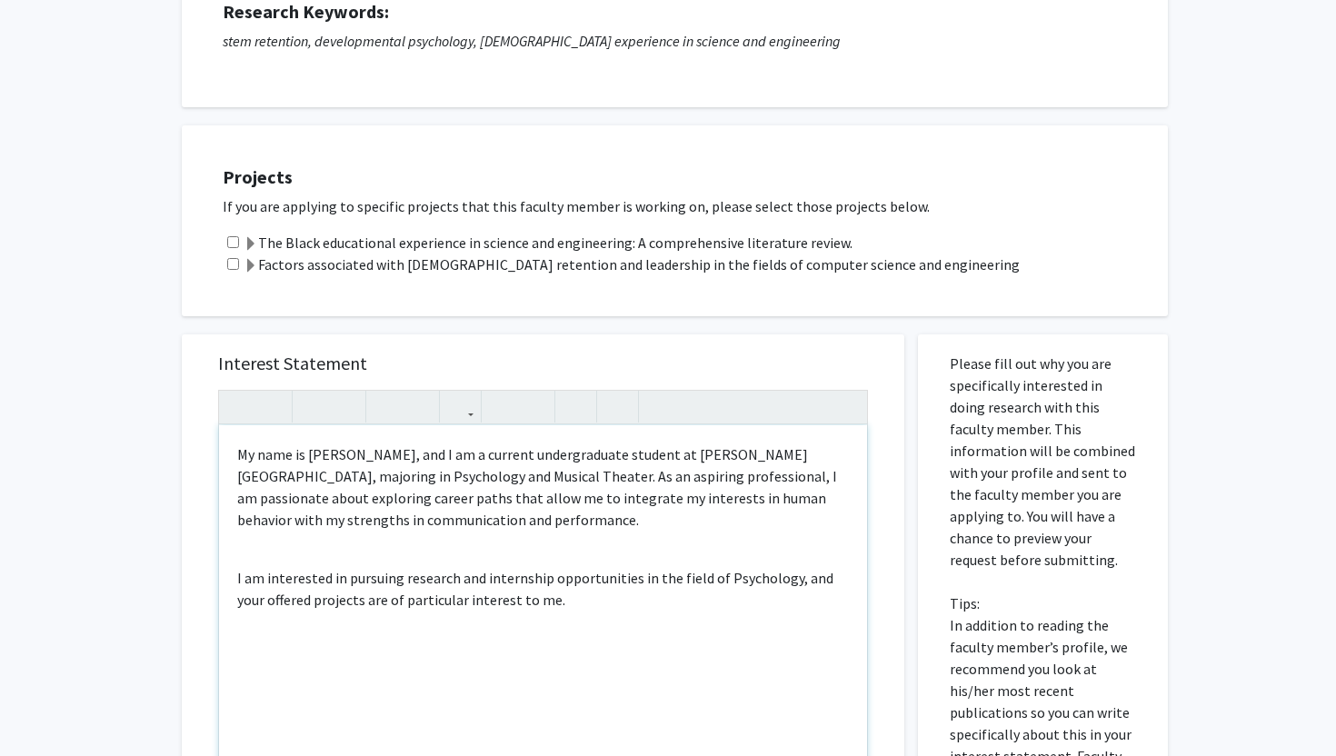
click at [232, 578] on div "My name is [PERSON_NAME], and I am a current undergraduate student at [PERSON_N…" at bounding box center [543, 633] width 648 height 416
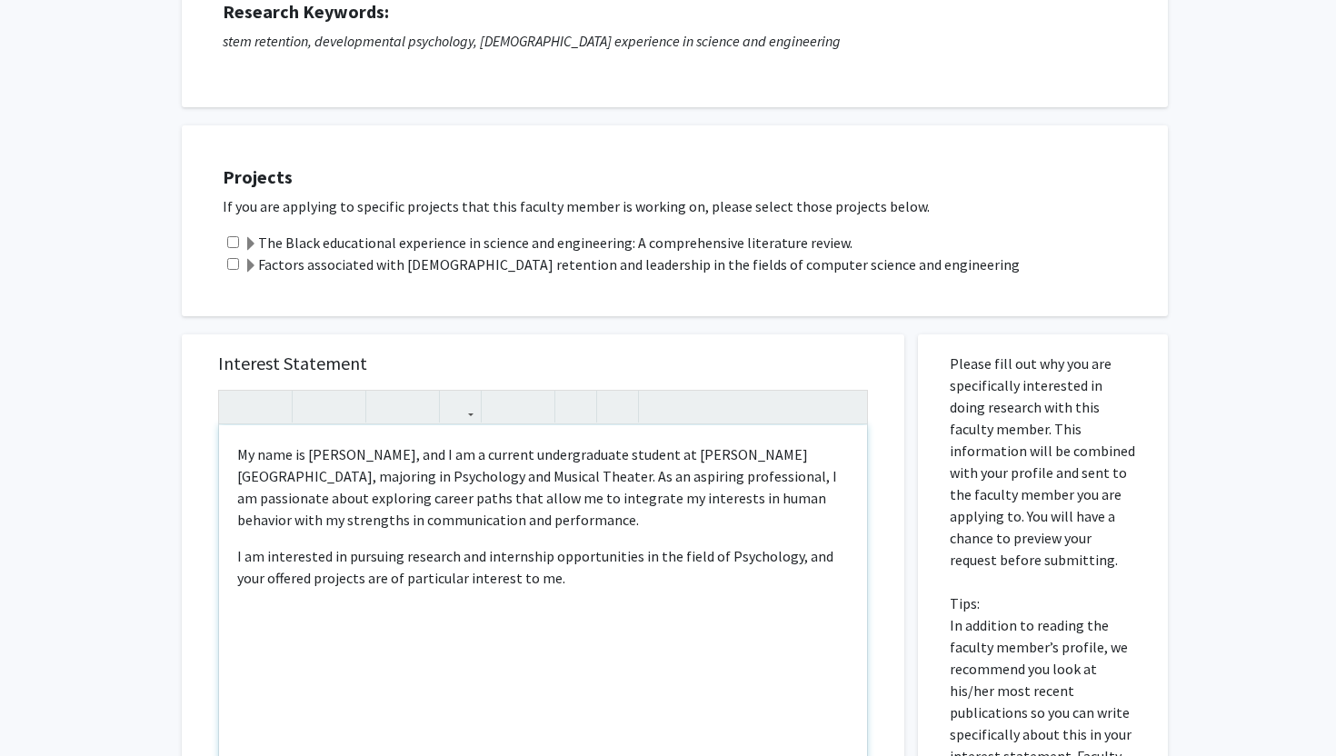
click at [513, 573] on p "I am interested in pursuing research and internship opportunities in the field …" at bounding box center [543, 567] width 612 height 44
click at [529, 579] on p "I am interested in pursuing research and internship opportunities in the field …" at bounding box center [543, 567] width 612 height 44
click at [701, 583] on p "I am interested in pursuing research and internship opportunities in the field …" at bounding box center [543, 577] width 612 height 65
click at [692, 601] on p "I am interested in pursuing research and internship opportunities in the field …" at bounding box center [543, 577] width 612 height 65
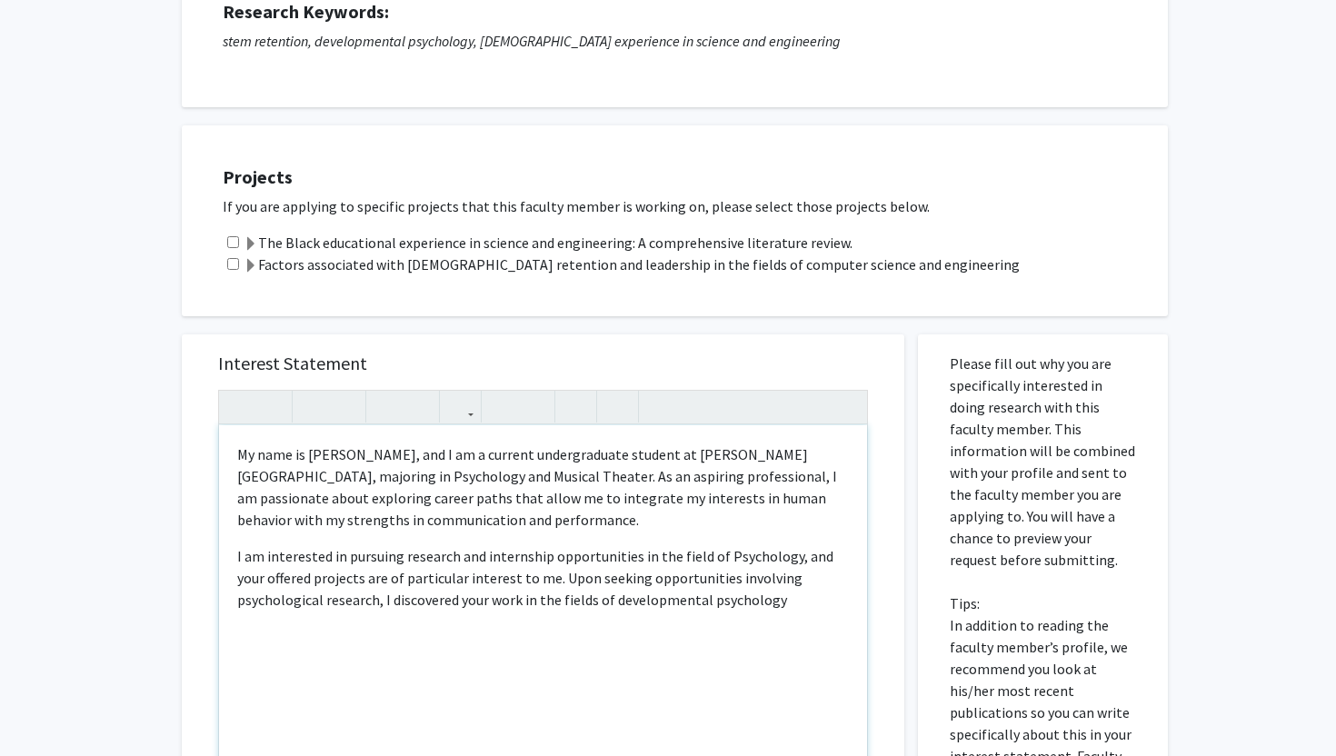
type textarea "<p>My name is [PERSON_NAME], and I am a current undergraduate student at [PERSO…"
click at [232, 264] on input "checkbox" at bounding box center [233, 264] width 12 height 12
checkbox input "true"
click at [687, 606] on p "I am interested in pursuing research and internship opportunities in the field …" at bounding box center [543, 577] width 612 height 65
click at [234, 246] on input "checkbox" at bounding box center [233, 242] width 12 height 12
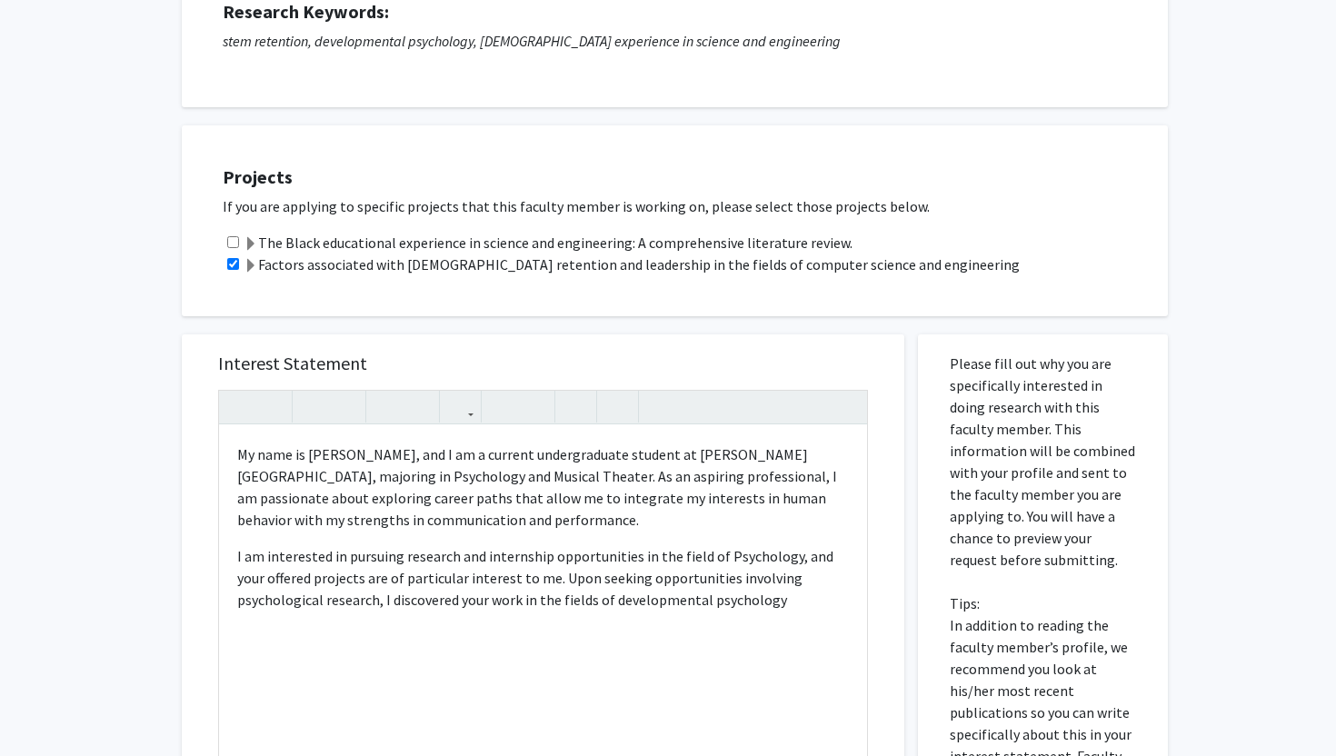
checkbox input "true"
click at [783, 609] on p "I am interested in pursuing research and internship opportunities in the field …" at bounding box center [543, 577] width 612 height 65
click at [235, 621] on div "My name is [PERSON_NAME], and I am a current undergraduate student at [PERSON_N…" at bounding box center [543, 633] width 648 height 416
click at [362, 622] on p "I am interested in pursuing research and internship opportunities in the field …" at bounding box center [543, 588] width 612 height 87
type textarea "<p>My name is [PERSON_NAME], and I am a current undergraduate student at [PERSO…"
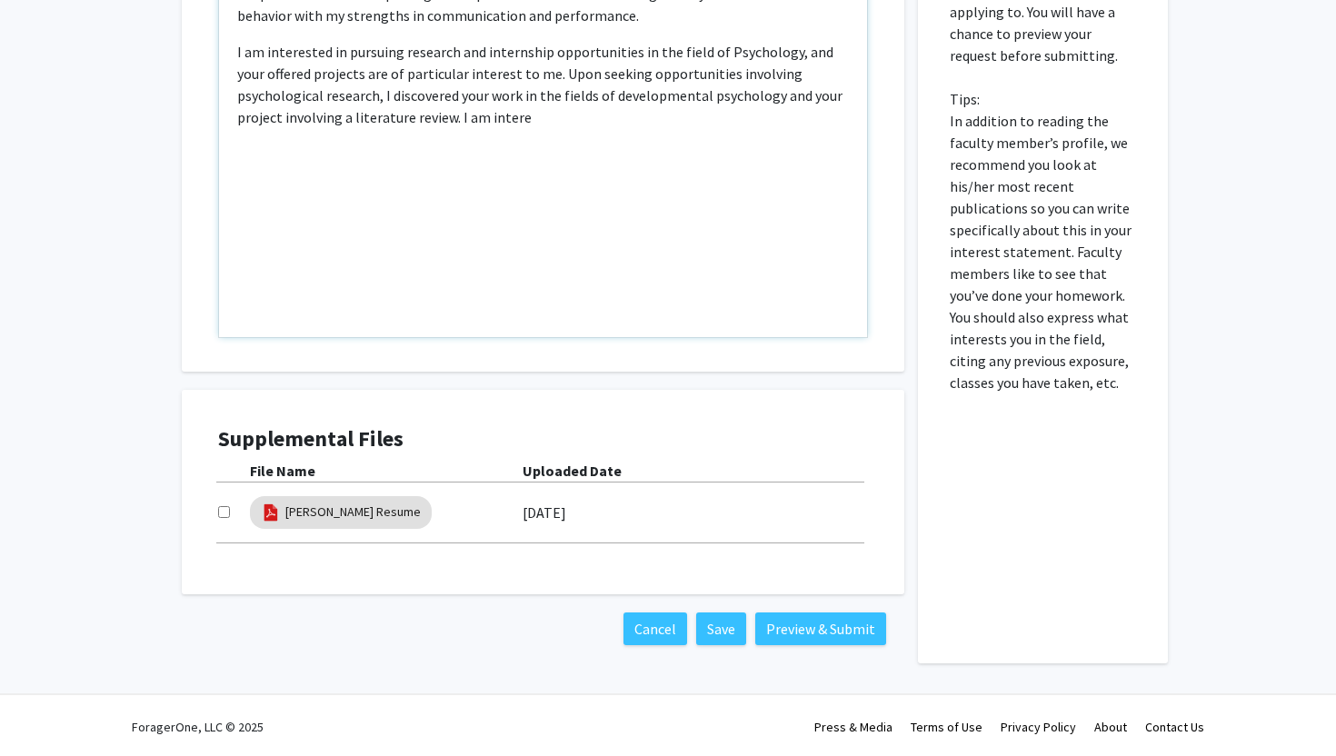
scroll to position [763, 0]
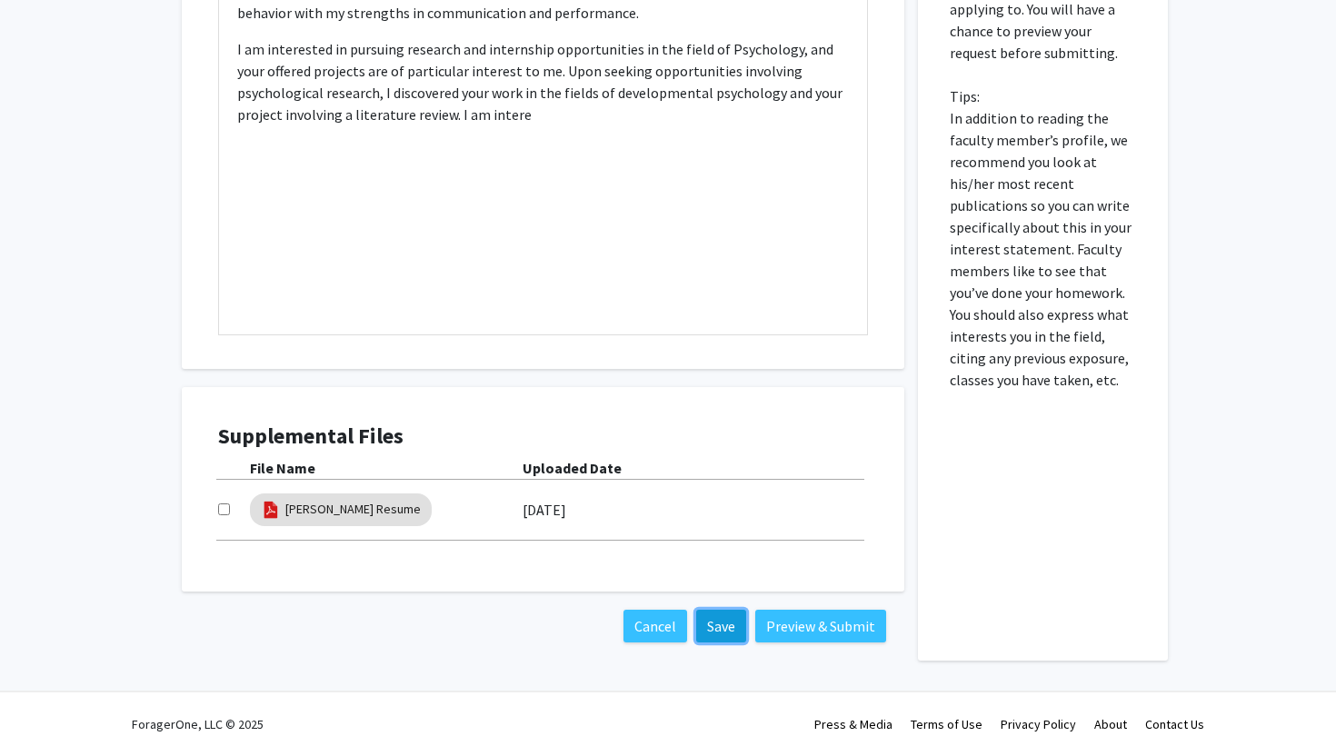
click at [708, 622] on button "Save" at bounding box center [721, 626] width 50 height 33
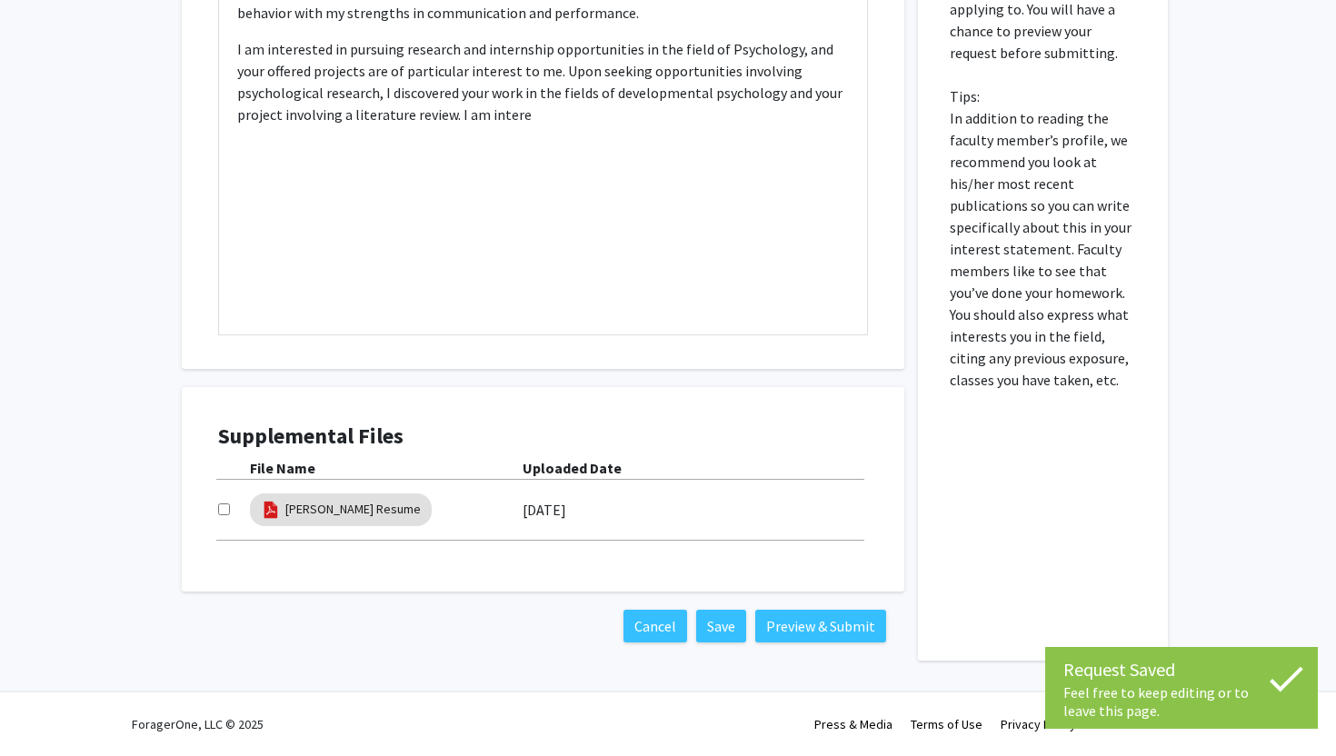
click at [218, 502] on div at bounding box center [234, 510] width 32 height 22
click at [224, 505] on input "checkbox" at bounding box center [224, 509] width 12 height 12
checkbox input "true"
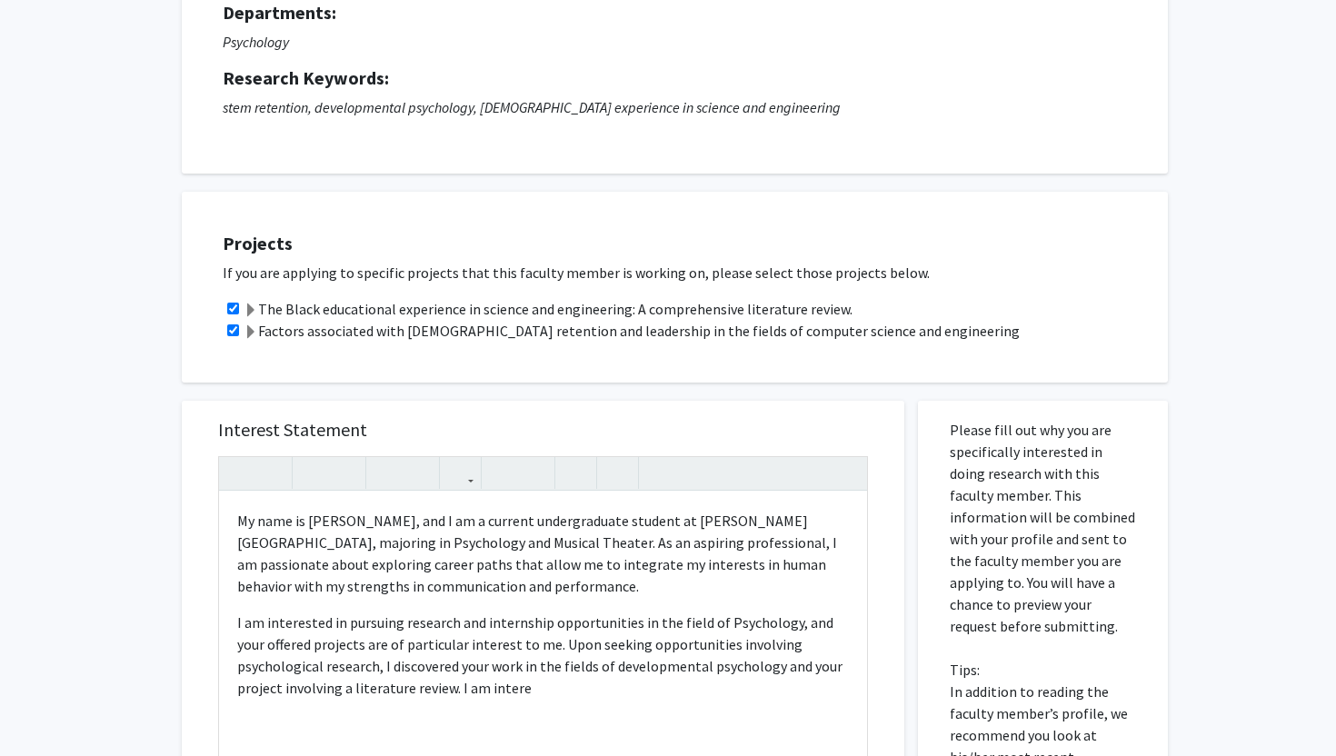
scroll to position [194, 0]
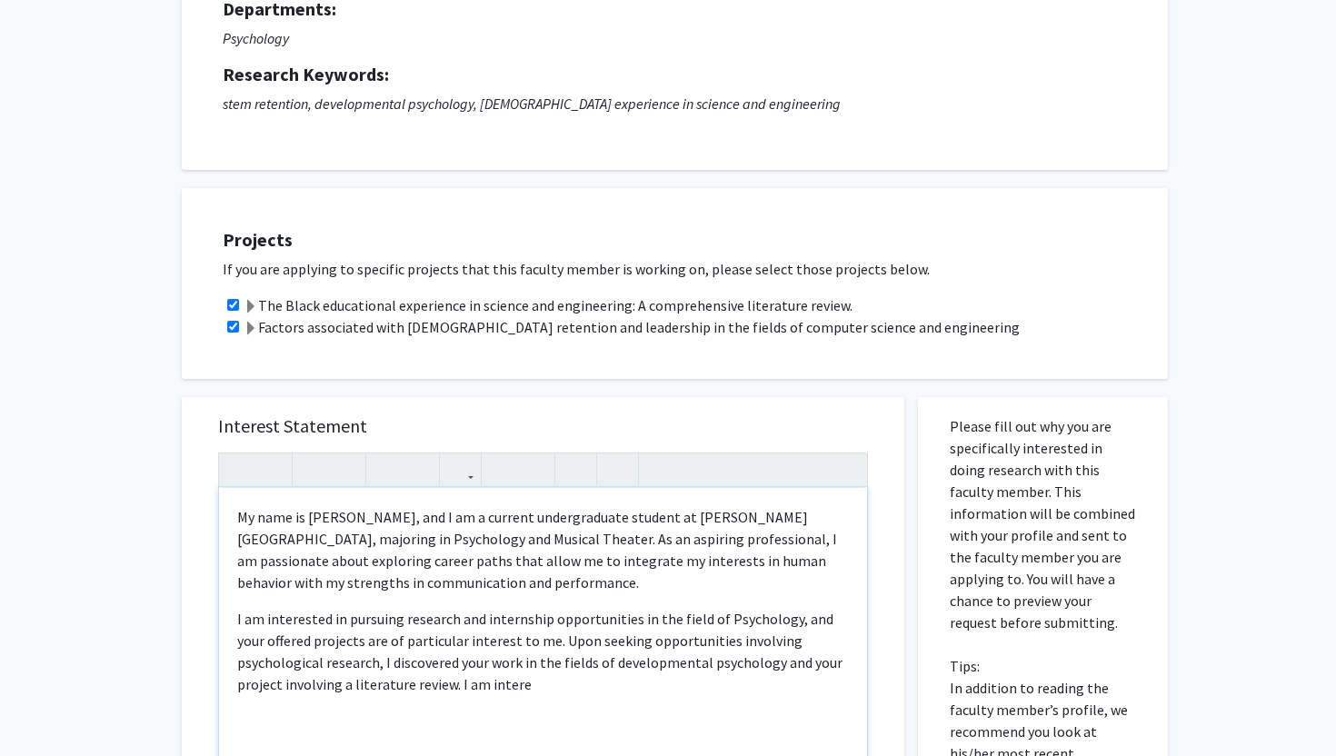
click at [503, 539] on p "My name is [PERSON_NAME], and I am a current undergraduate student at [PERSON_N…" at bounding box center [543, 549] width 612 height 87
type textarea "<p>My name is [PERSON_NAME], and I am a current undergraduate student at [PERSO…"
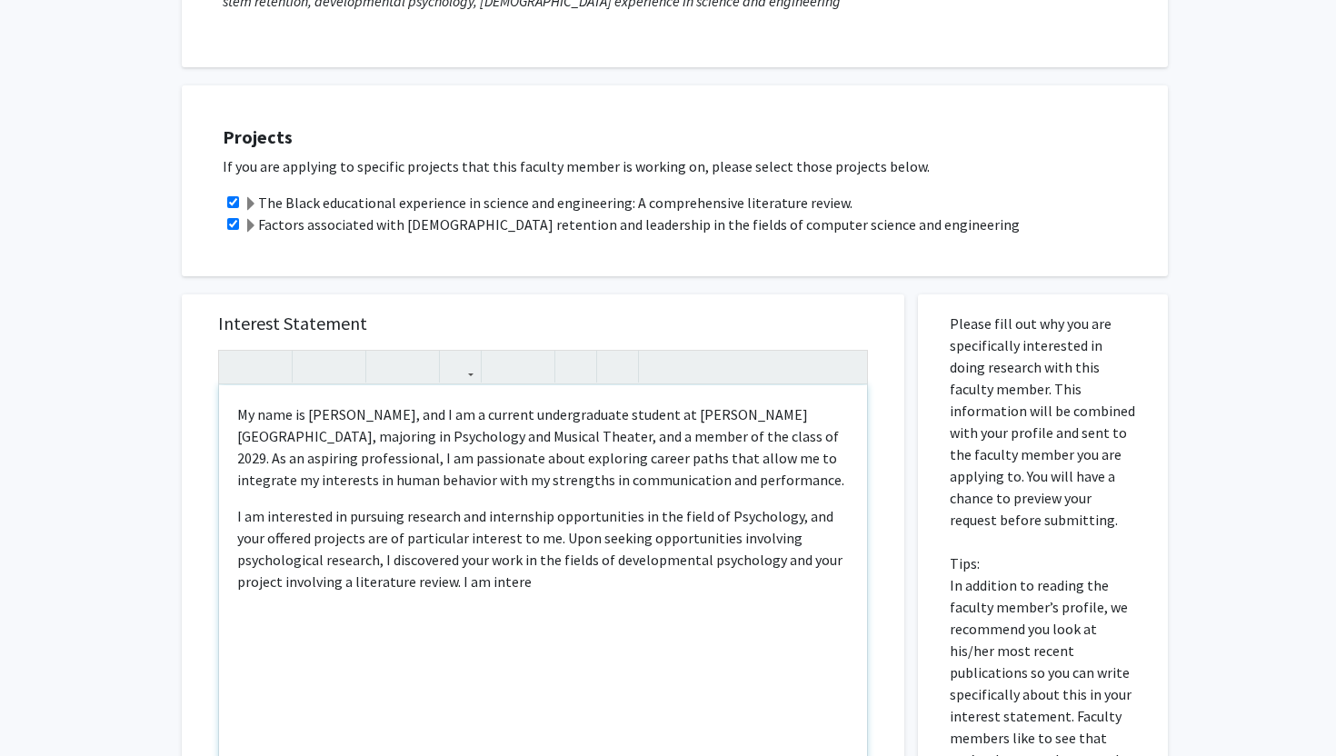
scroll to position [0, 0]
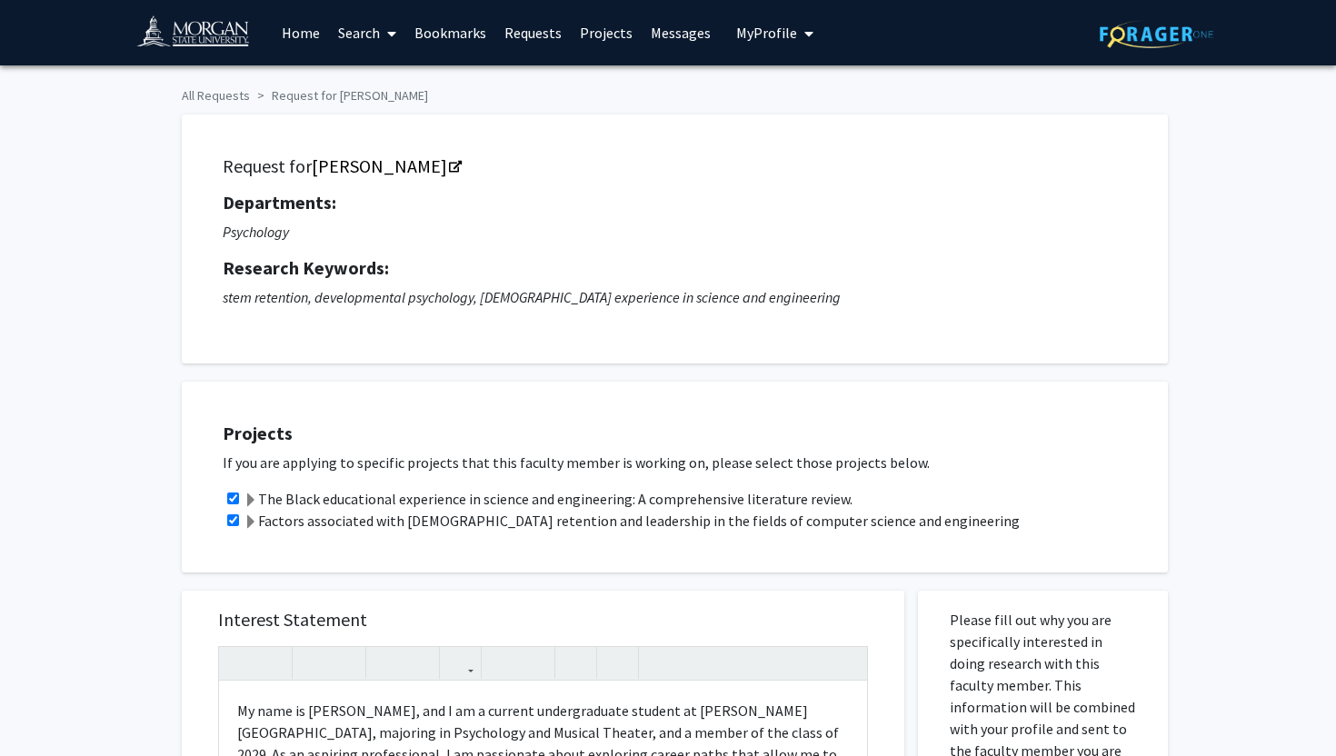
click at [526, 26] on link "Requests" at bounding box center [532, 33] width 75 height 64
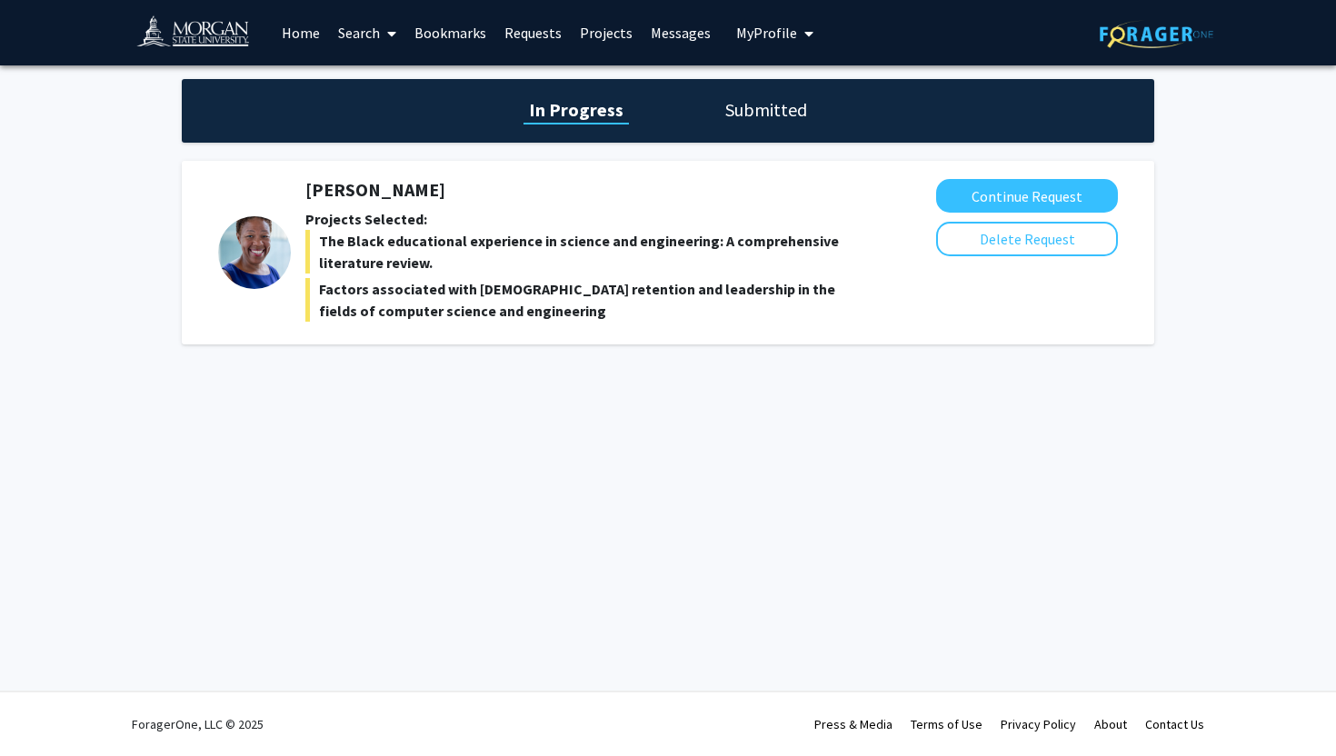
click at [378, 177] on div "[PERSON_NAME] Projects Selected: The Black educational experience in science an…" at bounding box center [668, 253] width 972 height 184
click at [387, 193] on h5 "[PERSON_NAME]" at bounding box center [578, 190] width 547 height 22
click at [366, 39] on link "Search" at bounding box center [367, 33] width 76 height 64
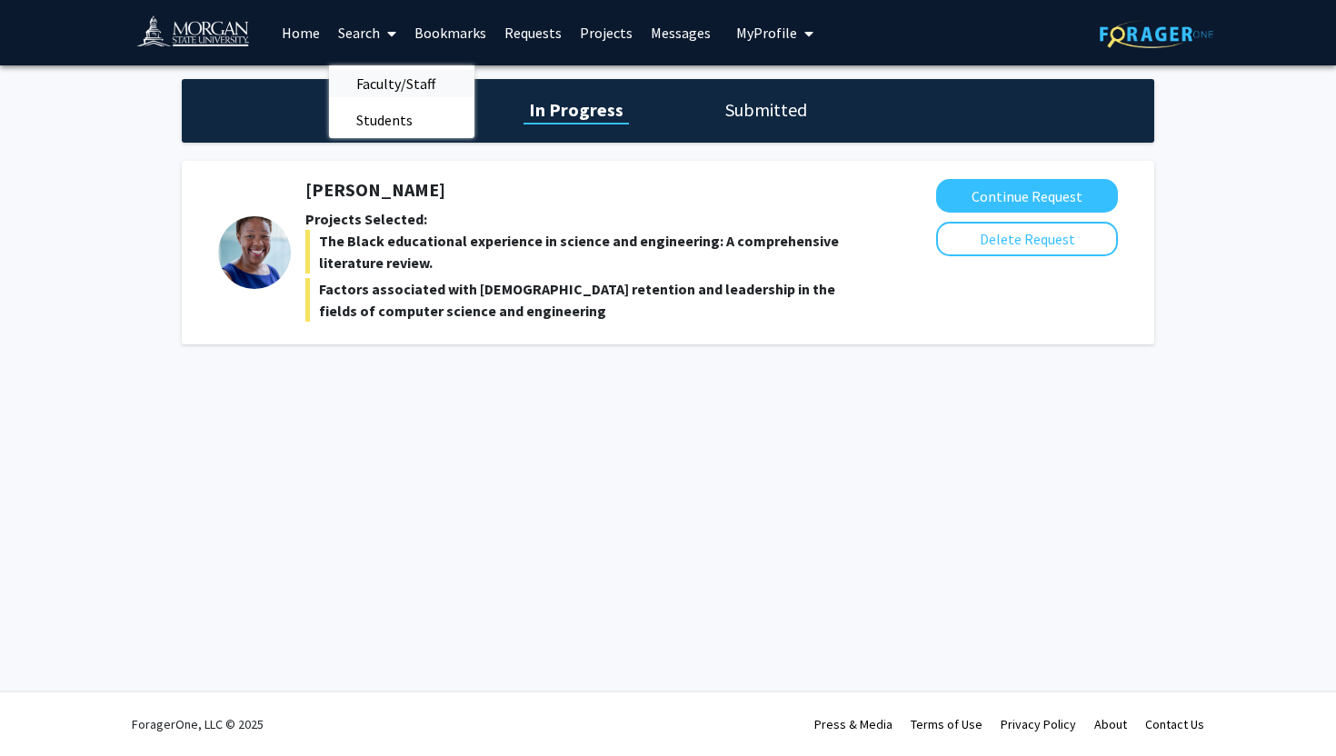
click at [374, 75] on span "Faculty/Staff" at bounding box center [396, 83] width 134 height 36
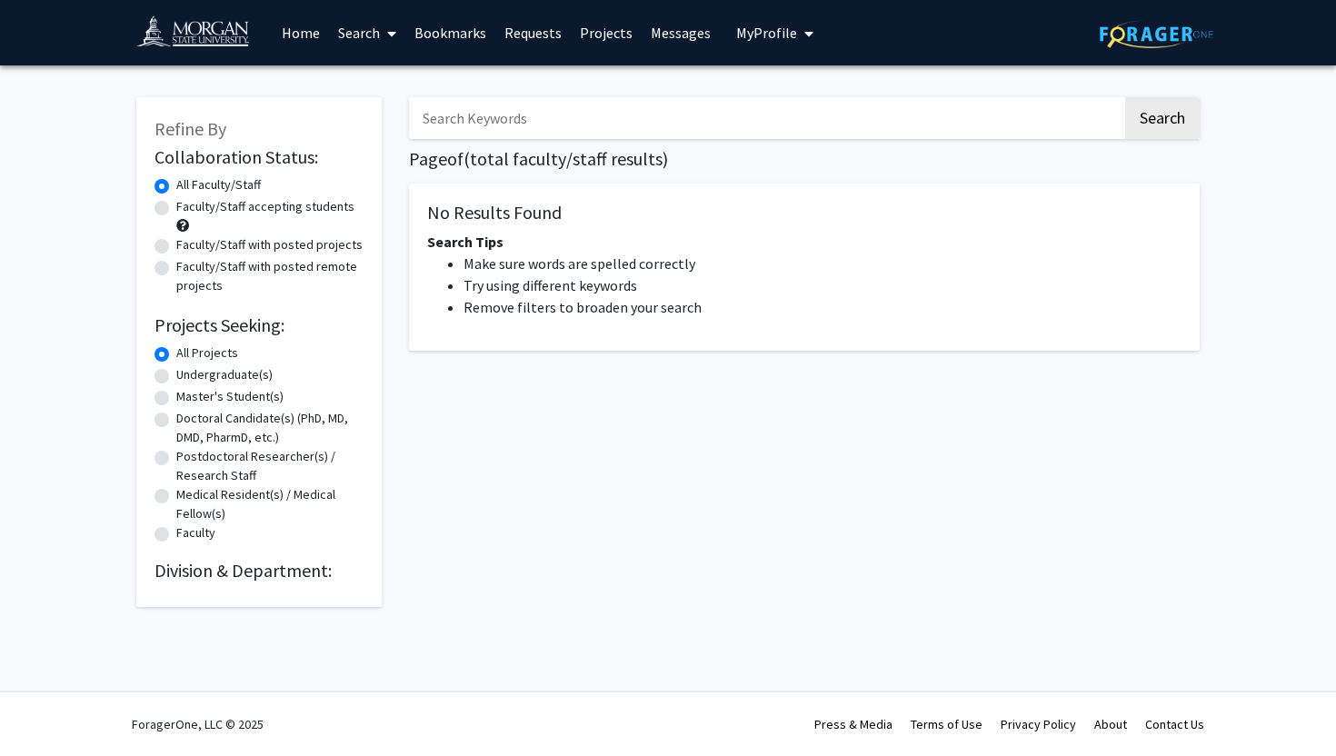
click at [510, 124] on input "Search Keywords" at bounding box center [765, 118] width 713 height 42
type input "psychology research"
click at [1125, 97] on button "Search" at bounding box center [1162, 118] width 75 height 42
click at [585, 127] on input "psychology research" at bounding box center [765, 118] width 713 height 42
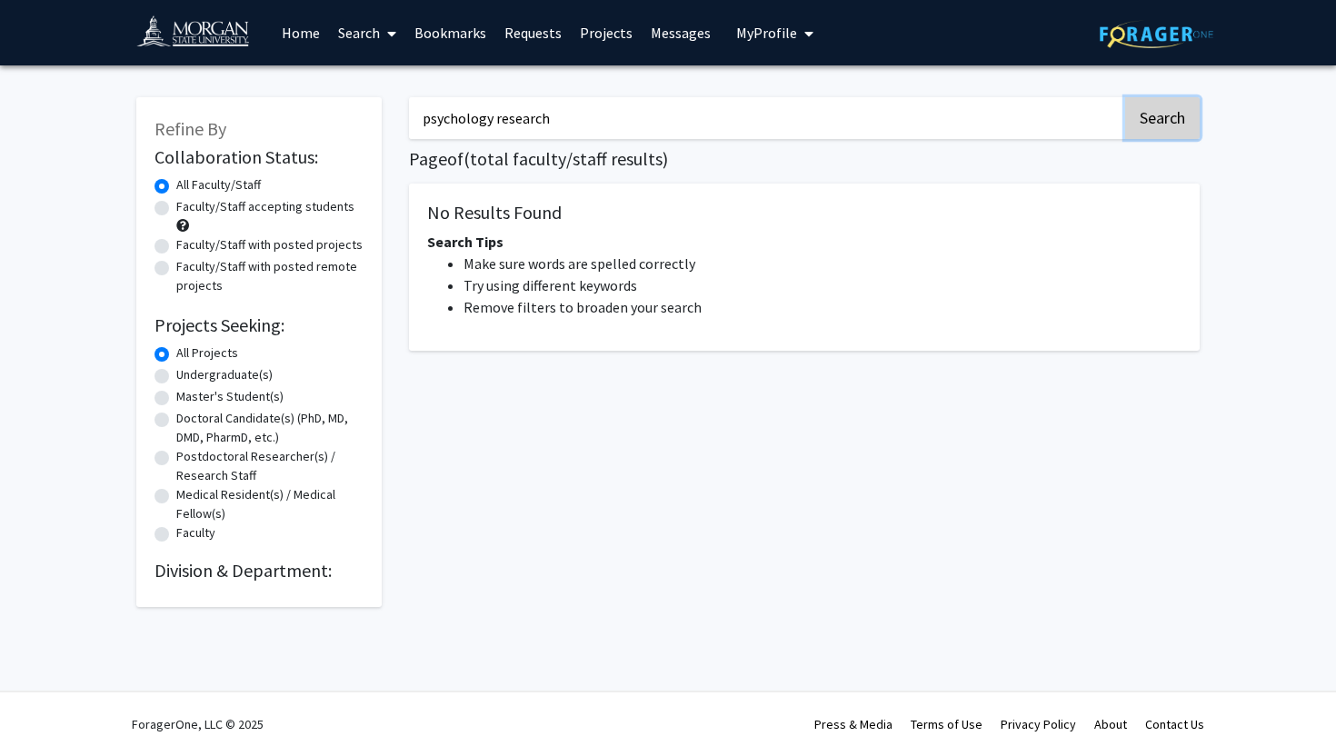
click at [1158, 98] on button "Search" at bounding box center [1162, 118] width 75 height 42
click at [1150, 128] on button "Search" at bounding box center [1162, 118] width 75 height 42
click at [176, 376] on label "Undergraduate(s)" at bounding box center [224, 374] width 96 height 19
click at [176, 376] on input "Undergraduate(s)" at bounding box center [182, 371] width 12 height 12
radio input "true"
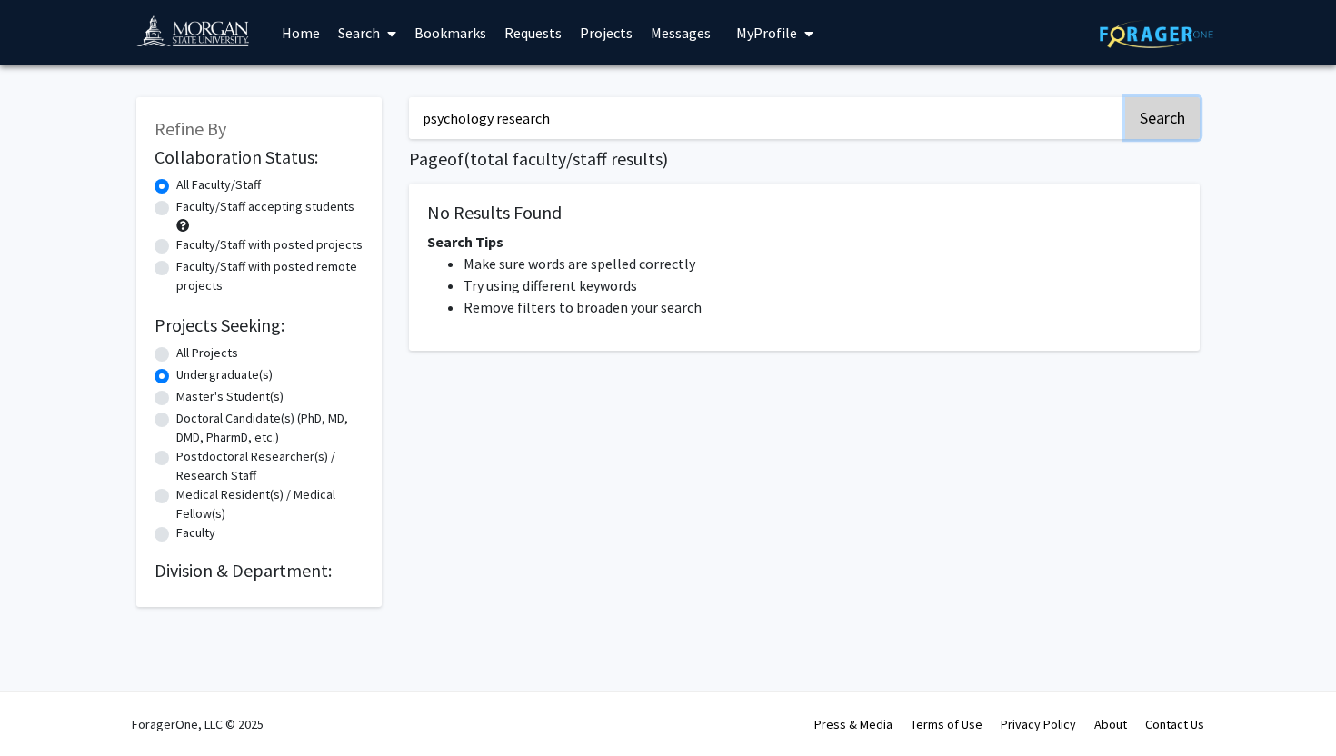
click at [1180, 114] on button "Search" at bounding box center [1162, 118] width 75 height 42
click at [1157, 107] on button "Search" at bounding box center [1162, 118] width 75 height 42
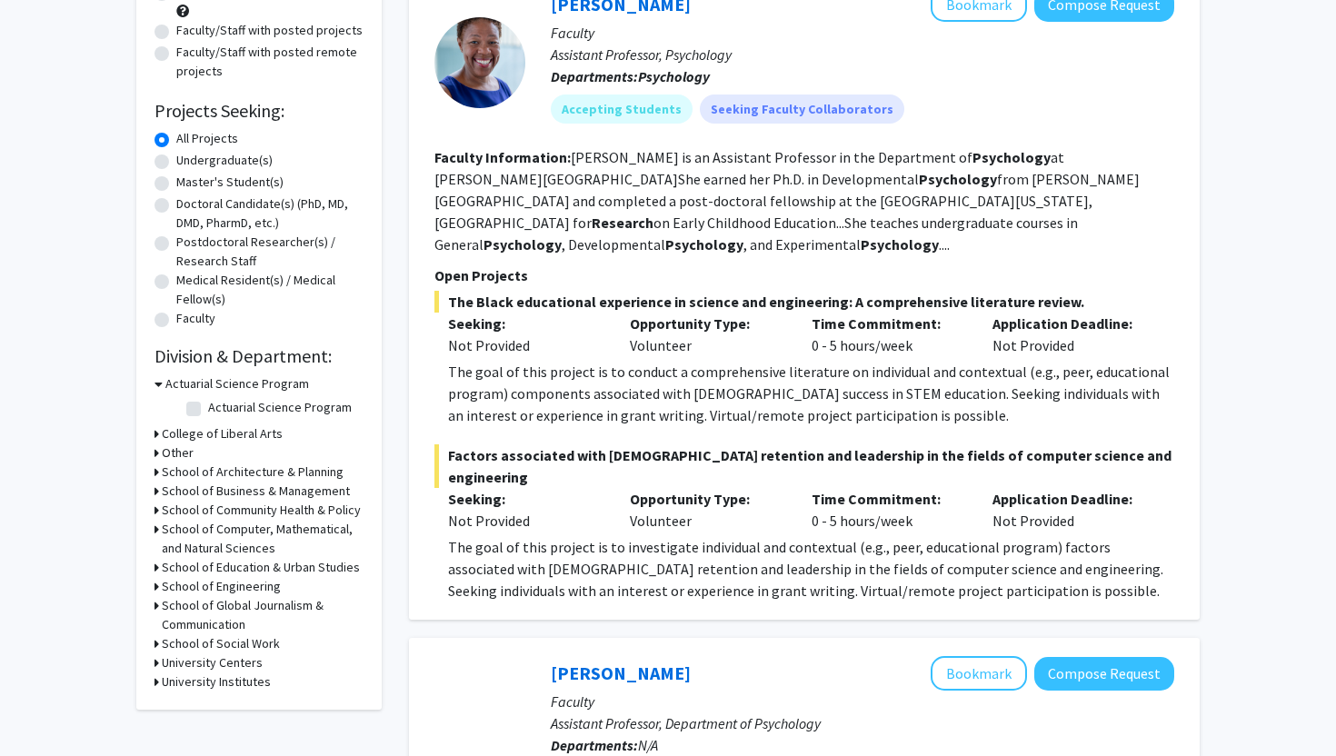
scroll to position [219, 0]
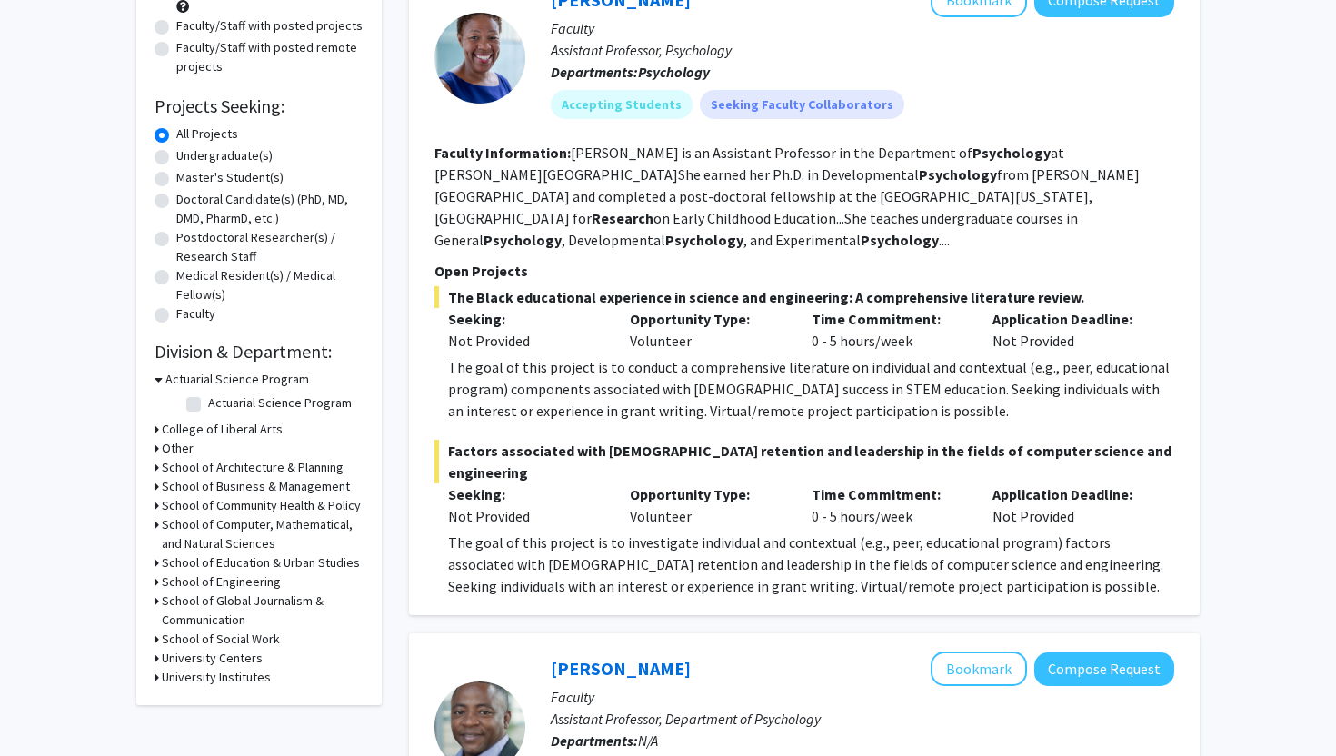
click at [734, 205] on section "Faculty Information: Karen Watkins-Lewis is an Assistant Professor in the Depar…" at bounding box center [804, 196] width 740 height 109
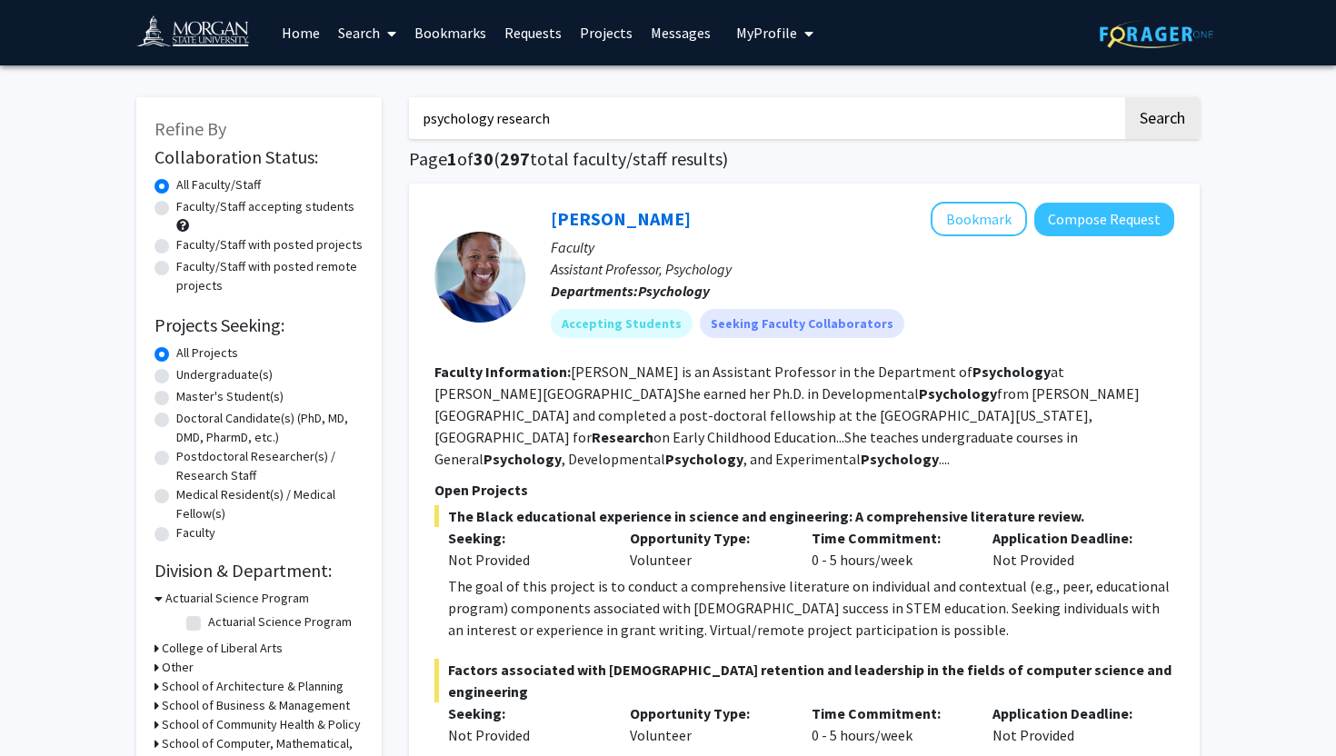
click at [530, 43] on link "Requests" at bounding box center [532, 33] width 75 height 64
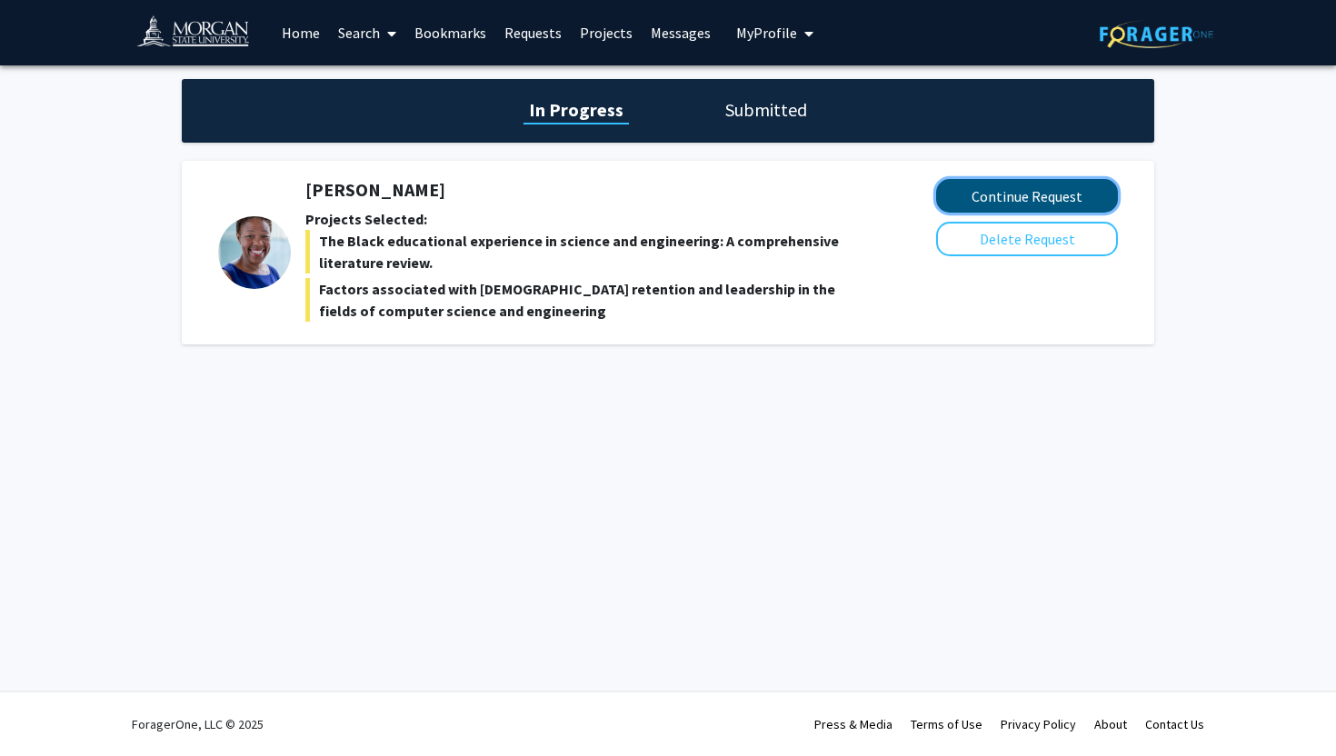
click at [960, 192] on button "Continue Request" at bounding box center [1027, 196] width 182 height 34
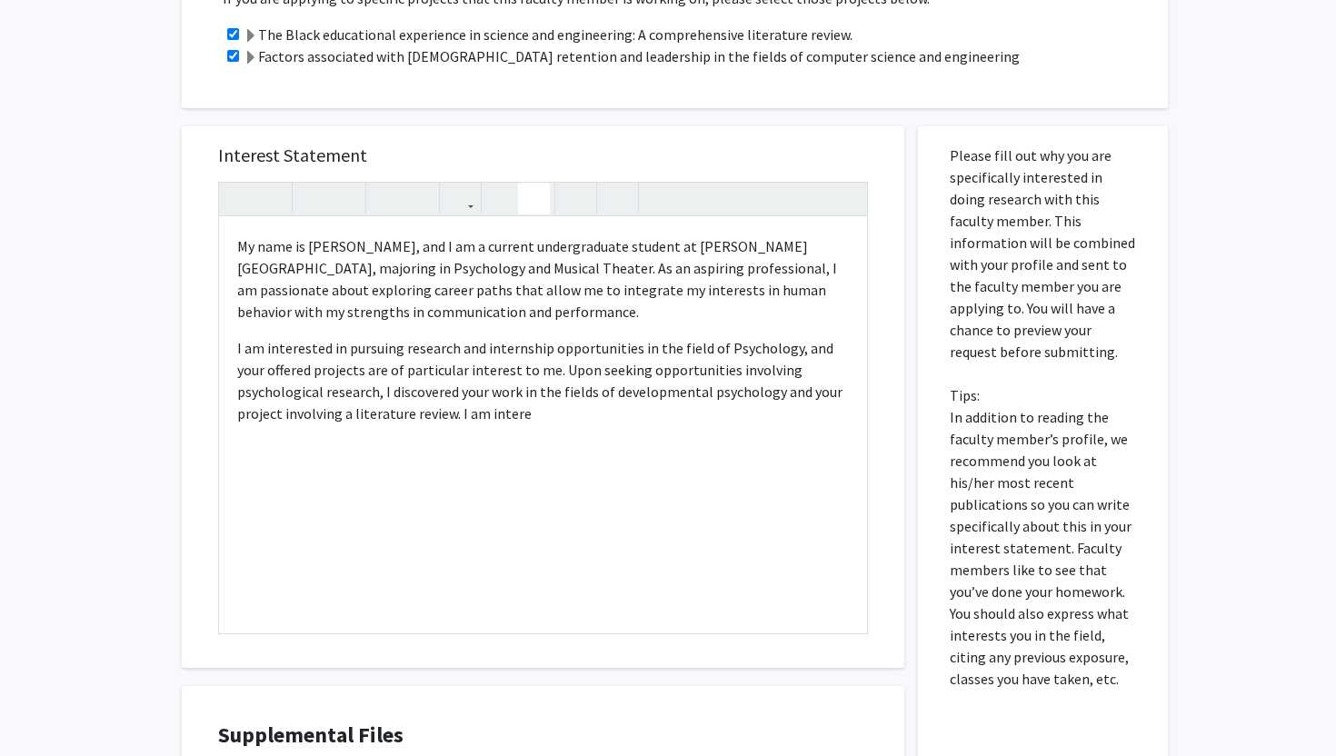
scroll to position [454, 0]
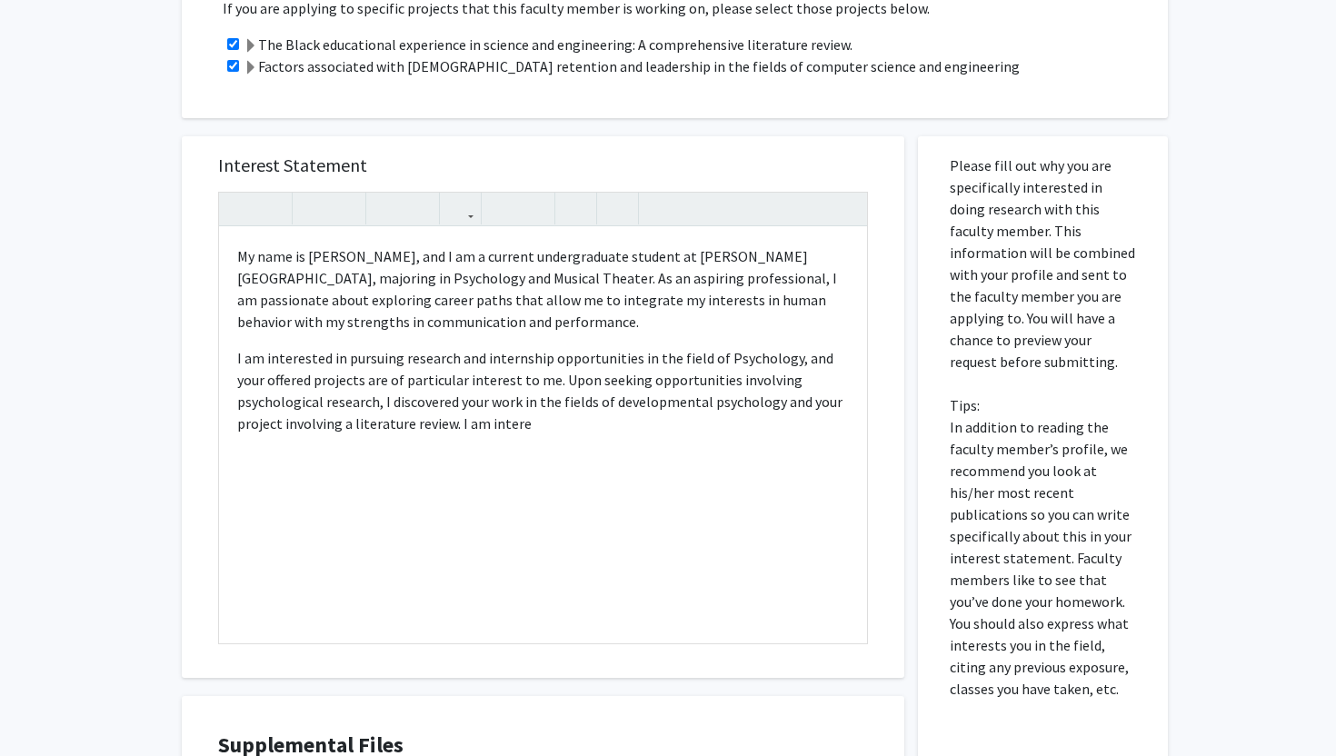
click at [228, 64] on input "checkbox" at bounding box center [233, 66] width 12 height 12
checkbox input "false"
click at [512, 431] on p "I am interested in pursuing research and internship opportunities in the field …" at bounding box center [543, 390] width 612 height 87
type textarea "<p>My name is Zemirah Blount, and I am a current undergraduate student at Morga…"
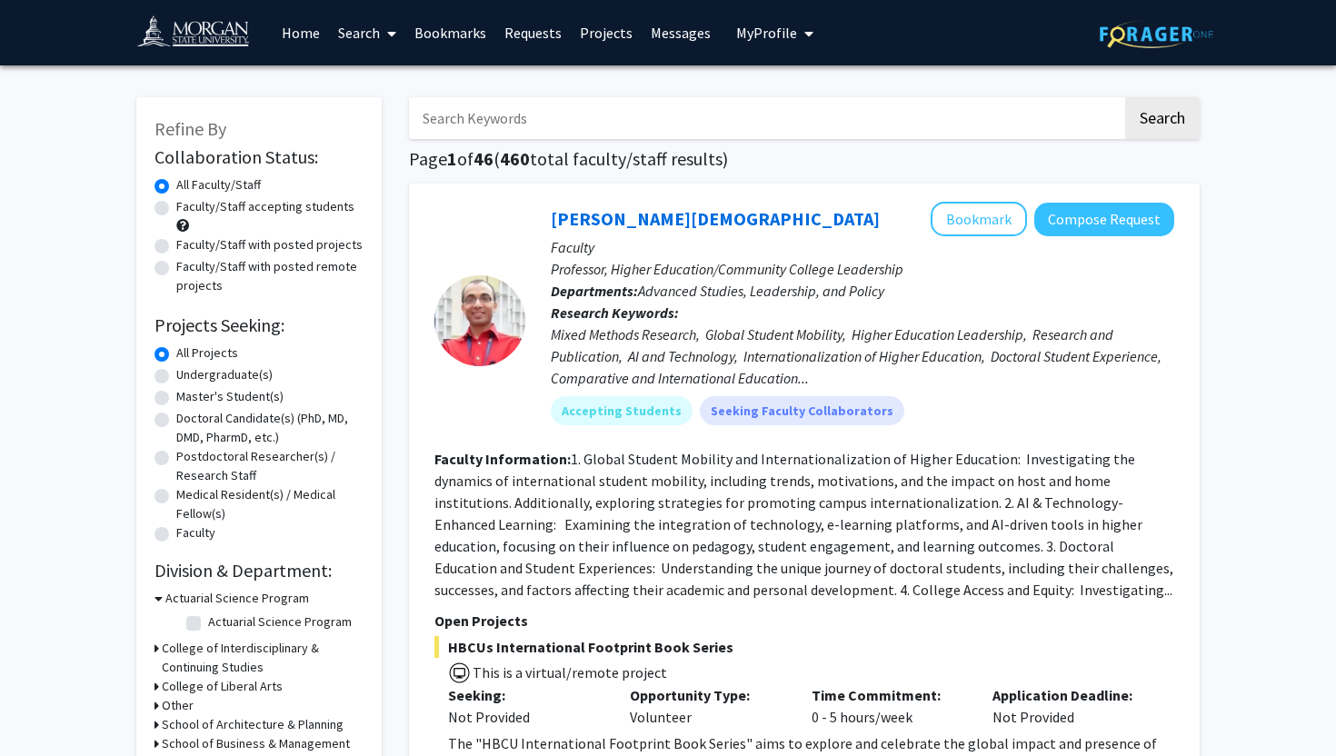
click at [562, 115] on input "Search Keywords" at bounding box center [765, 118] width 713 height 42
type input "psychology research"
click at [1125, 97] on button "Search" at bounding box center [1162, 118] width 75 height 42
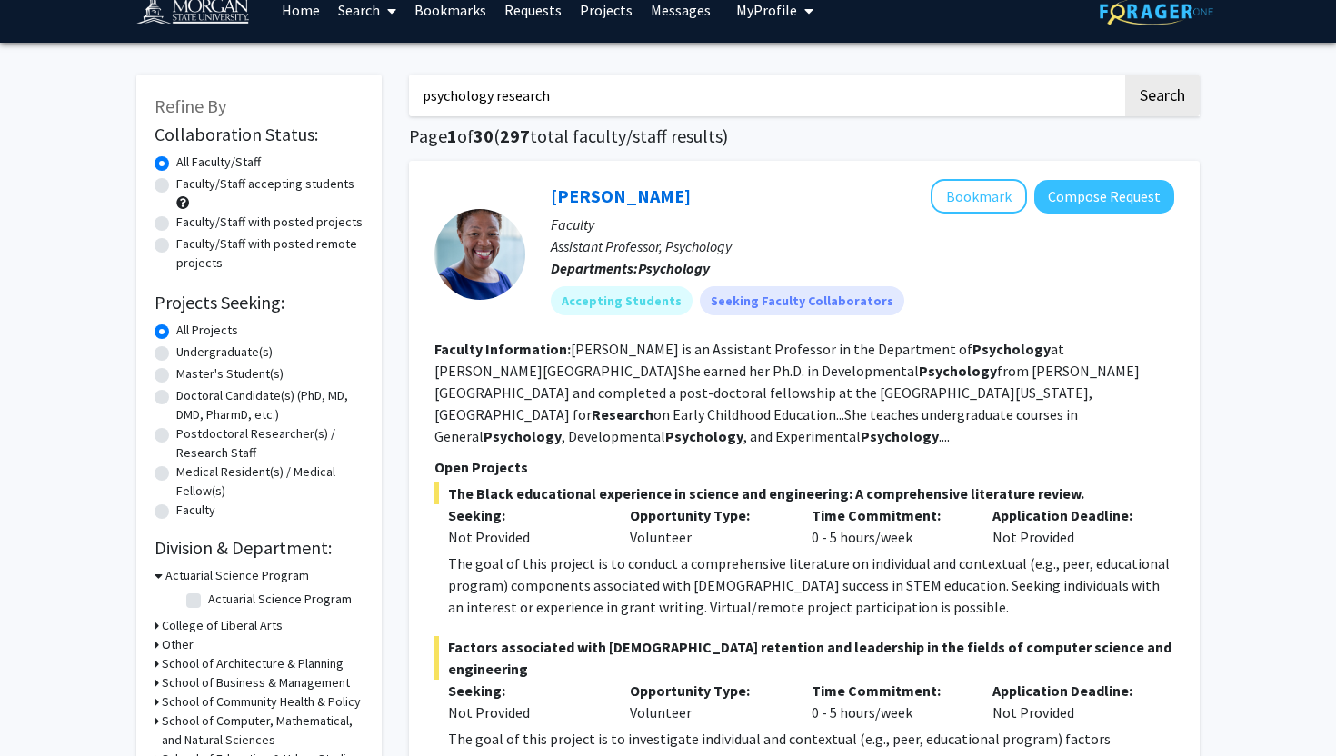
scroll to position [29, 0]
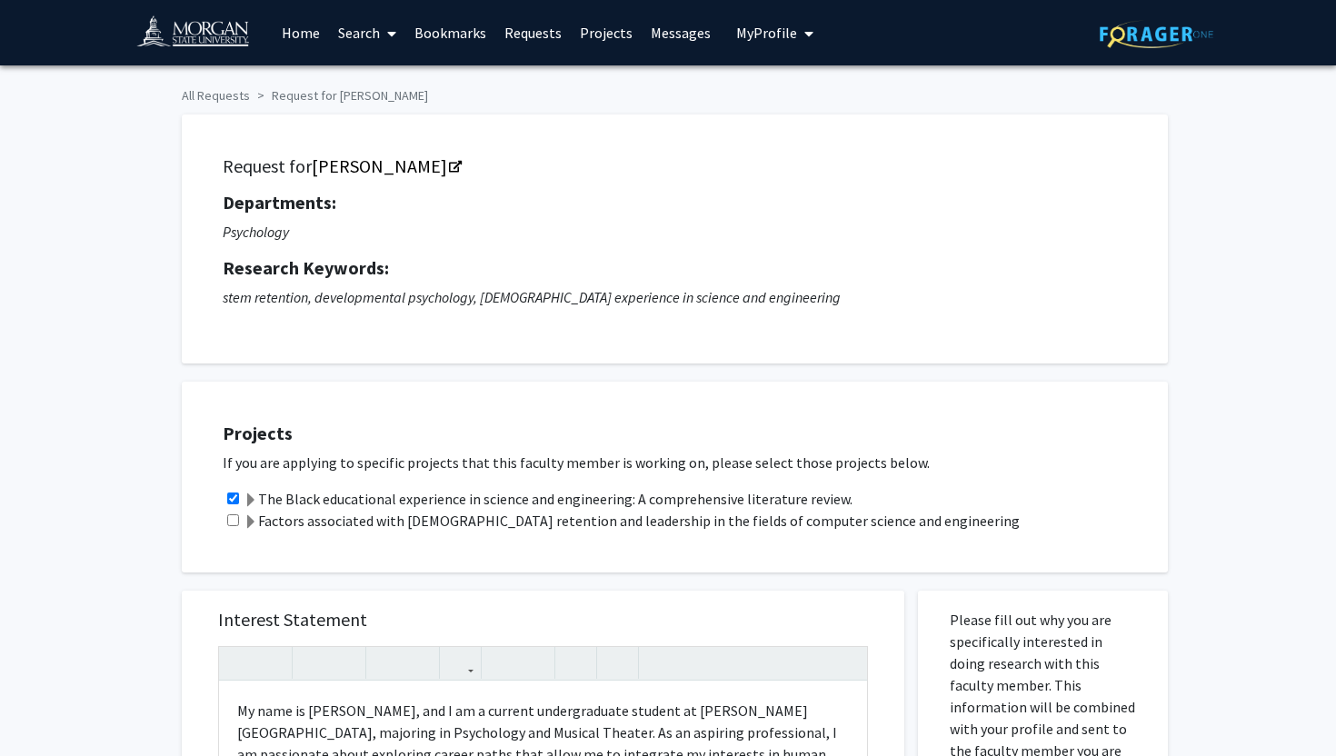
scroll to position [454, 0]
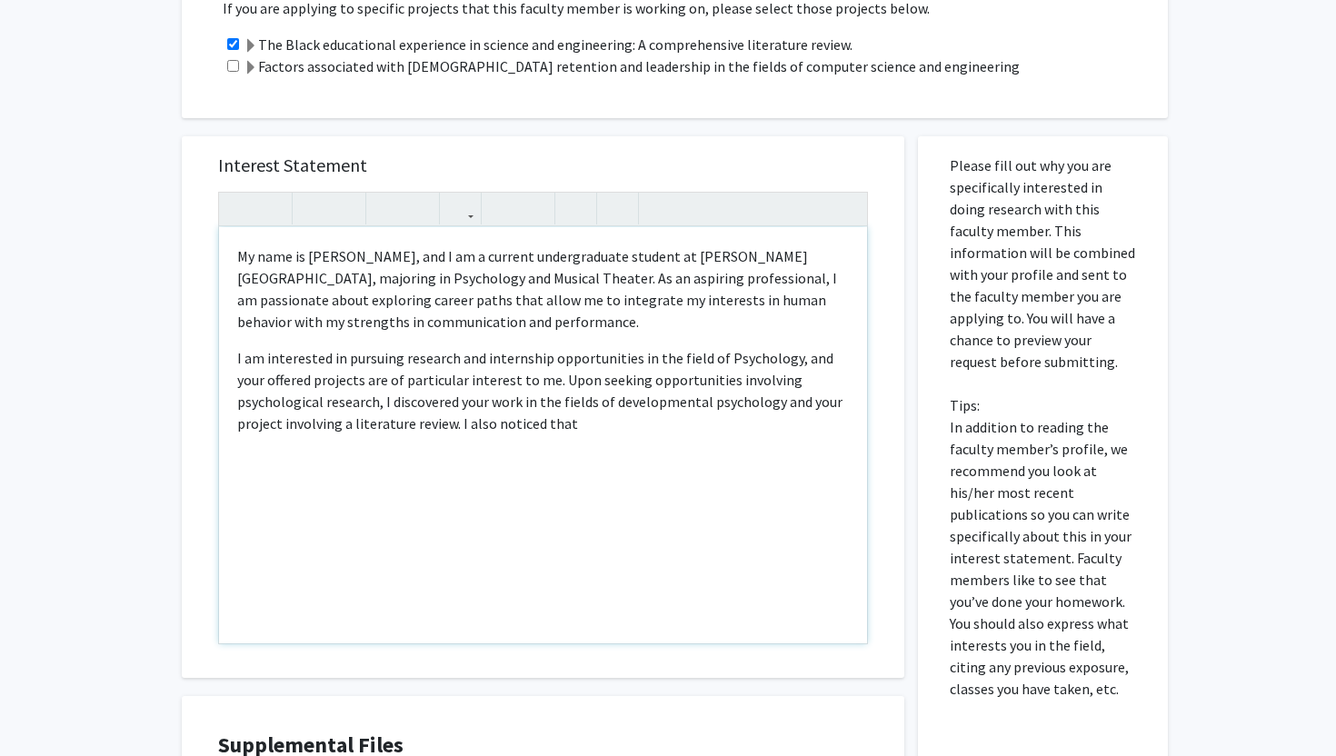
drag, startPoint x: 354, startPoint y: 426, endPoint x: 529, endPoint y: 425, distance: 175.4
click at [529, 425] on p "I am interested in pursuing research and internship opportunities in the field …" at bounding box center [543, 390] width 612 height 87
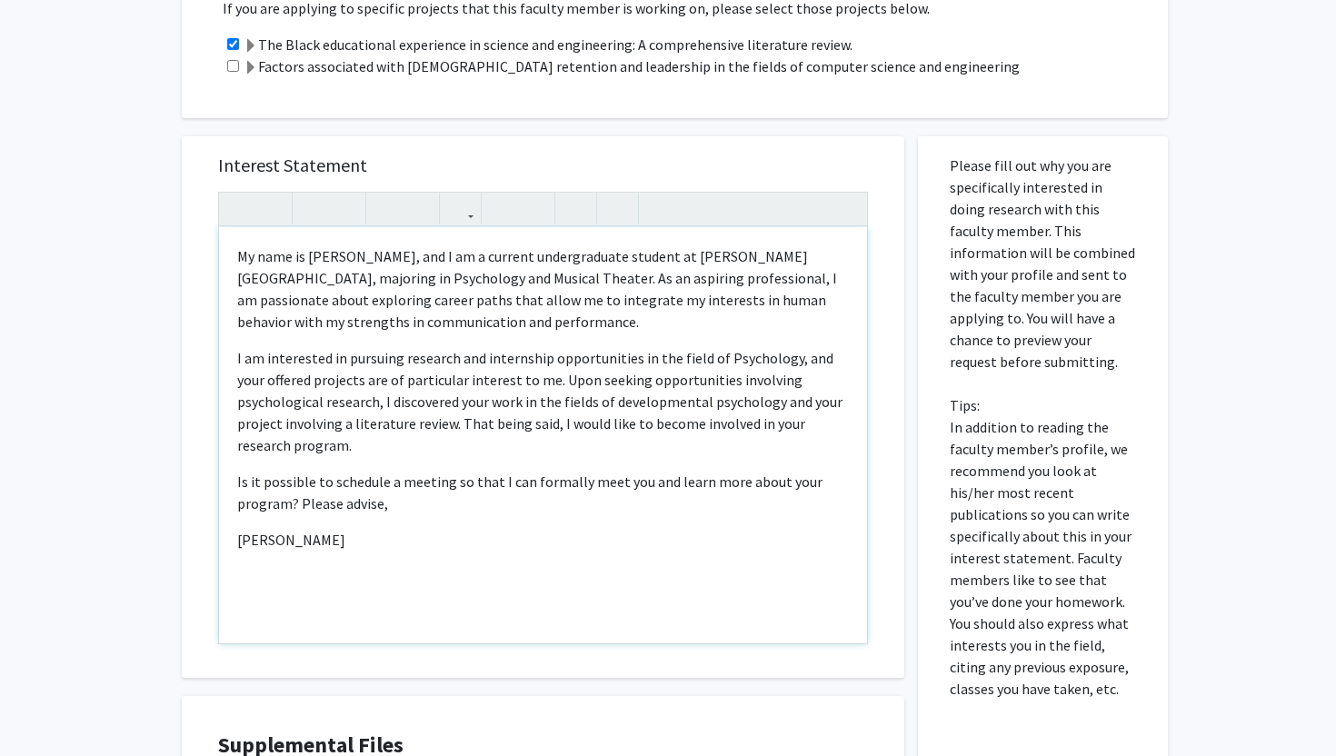
drag, startPoint x: 235, startPoint y: 253, endPoint x: 363, endPoint y: 543, distance: 316.6
click at [363, 543] on div "My name is Zemirah Blount, and I am a current undergraduate student at Morgan S…" at bounding box center [543, 435] width 648 height 416
copy div "My name is Zemirah Blount, and I am a current undergraduate student at Morgan S…"
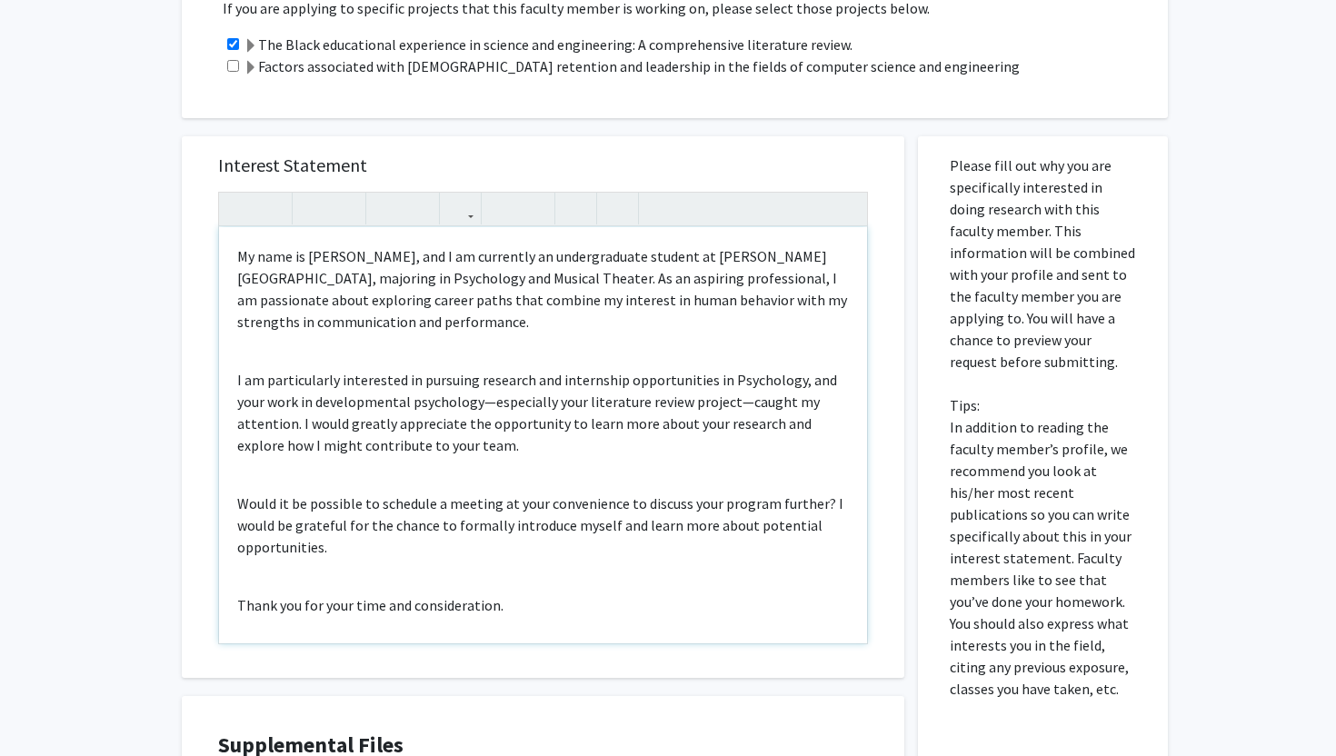
click at [334, 353] on div "My name is Zemirah Blount, and I am currently an undergraduate student at Morga…" at bounding box center [543, 435] width 648 height 416
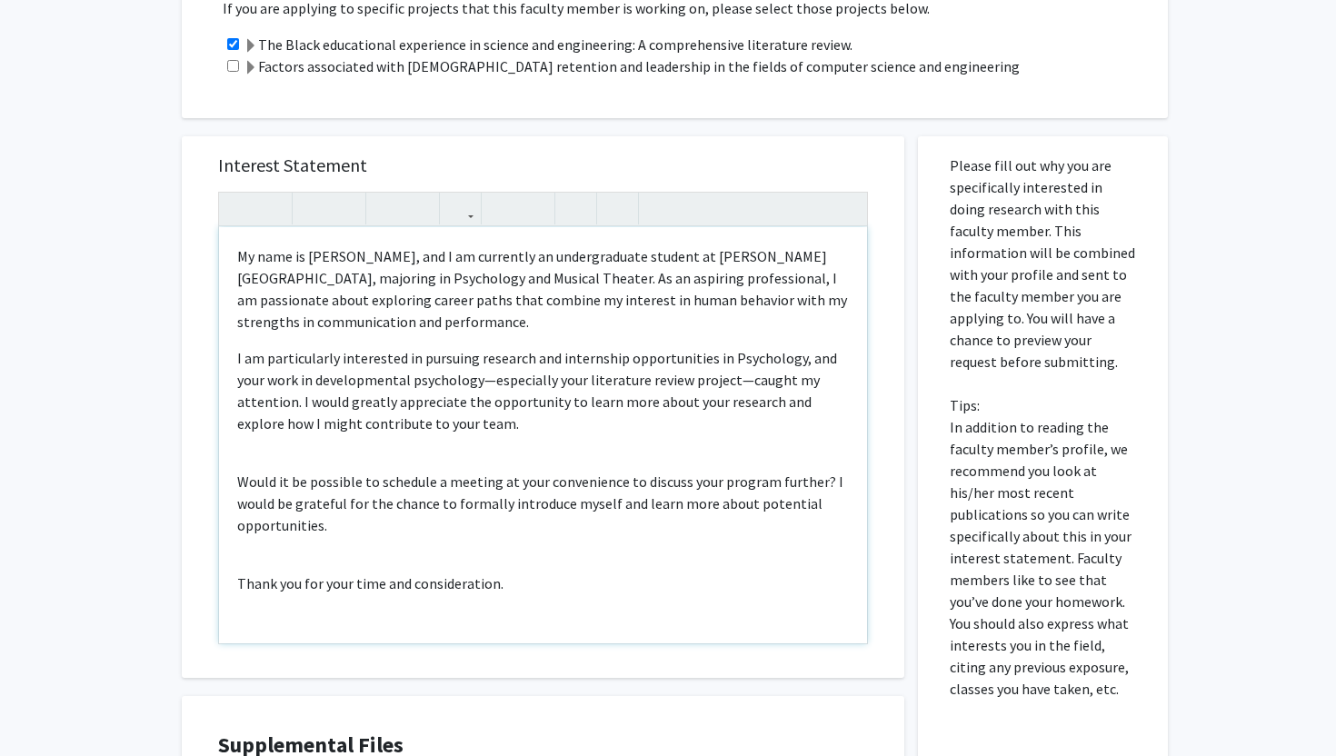
click at [234, 453] on div "My name is Zemirah Blount, and I am currently an undergraduate student at Morga…" at bounding box center [543, 435] width 648 height 416
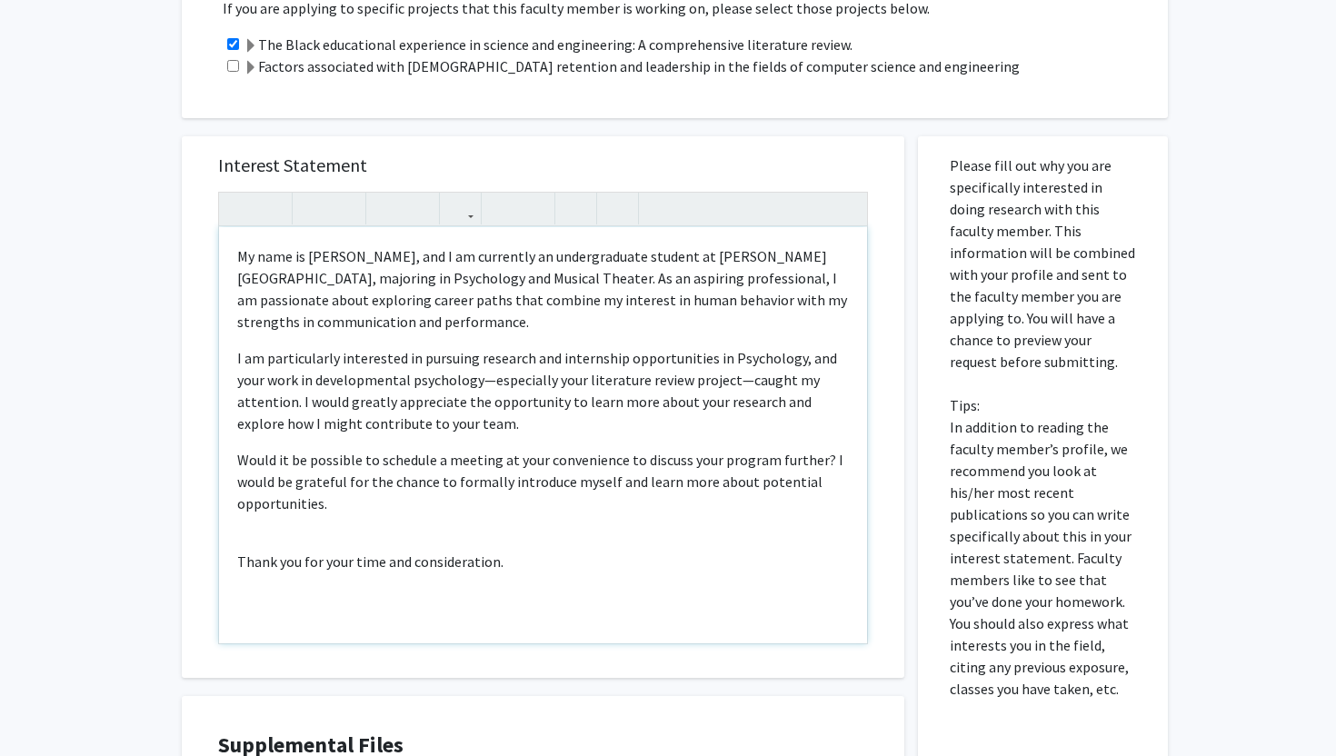
click at [239, 558] on p "Thank you for your time and consideration." at bounding box center [543, 562] width 612 height 22
click at [517, 553] on div "My name is Zemirah Blount, and I am currently an undergraduate student at Morga…" at bounding box center [543, 435] width 648 height 416
type textarea "<p>My name is Zemirah Blount, and I am currently an undergraduate student at Mo…"
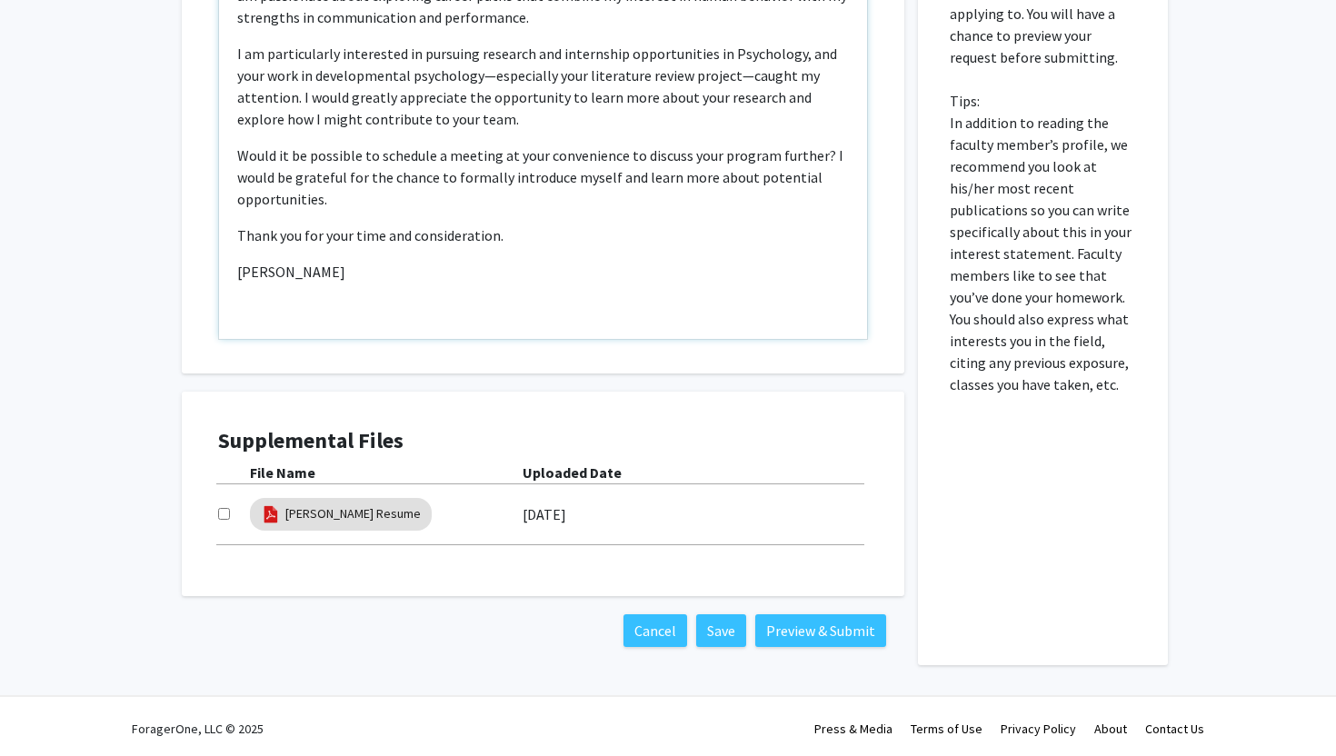
scroll to position [763, 0]
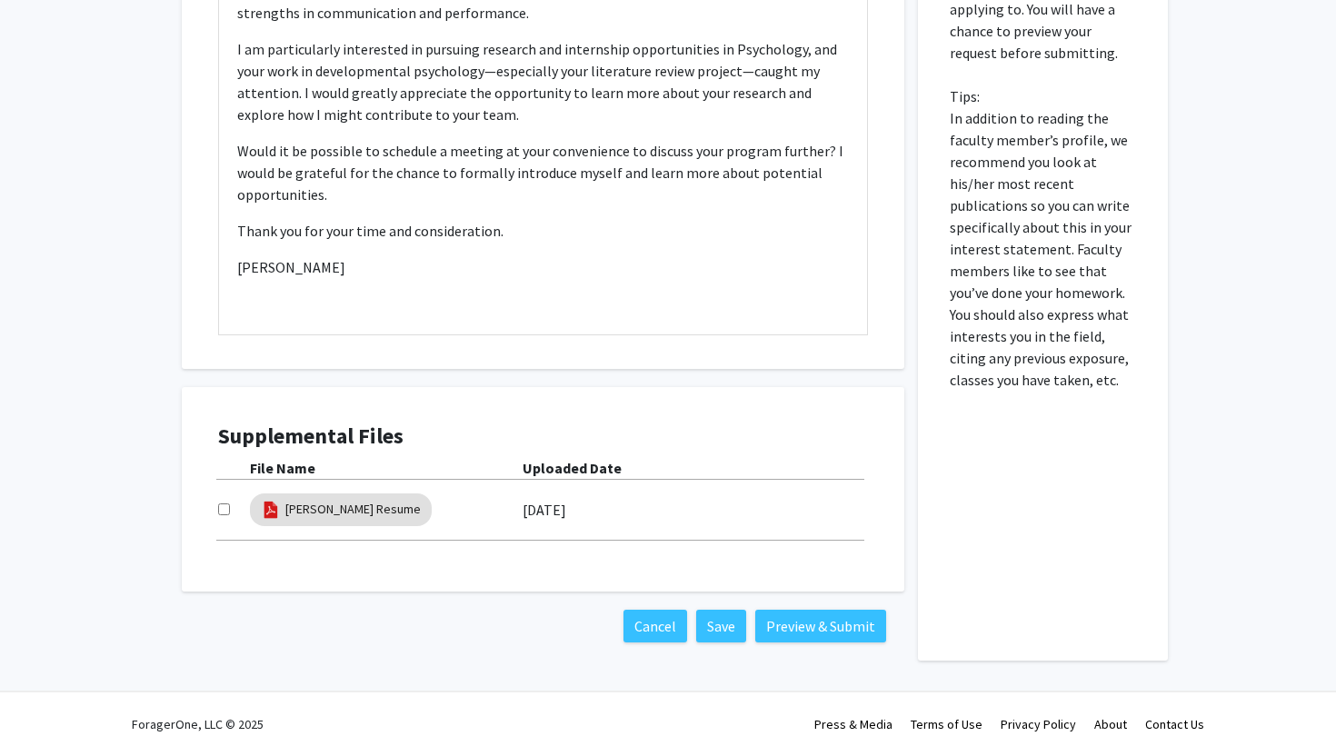
click at [224, 509] on input "checkbox" at bounding box center [224, 509] width 12 height 12
checkbox input "true"
click at [792, 619] on button "Preview & Submit" at bounding box center [820, 626] width 131 height 33
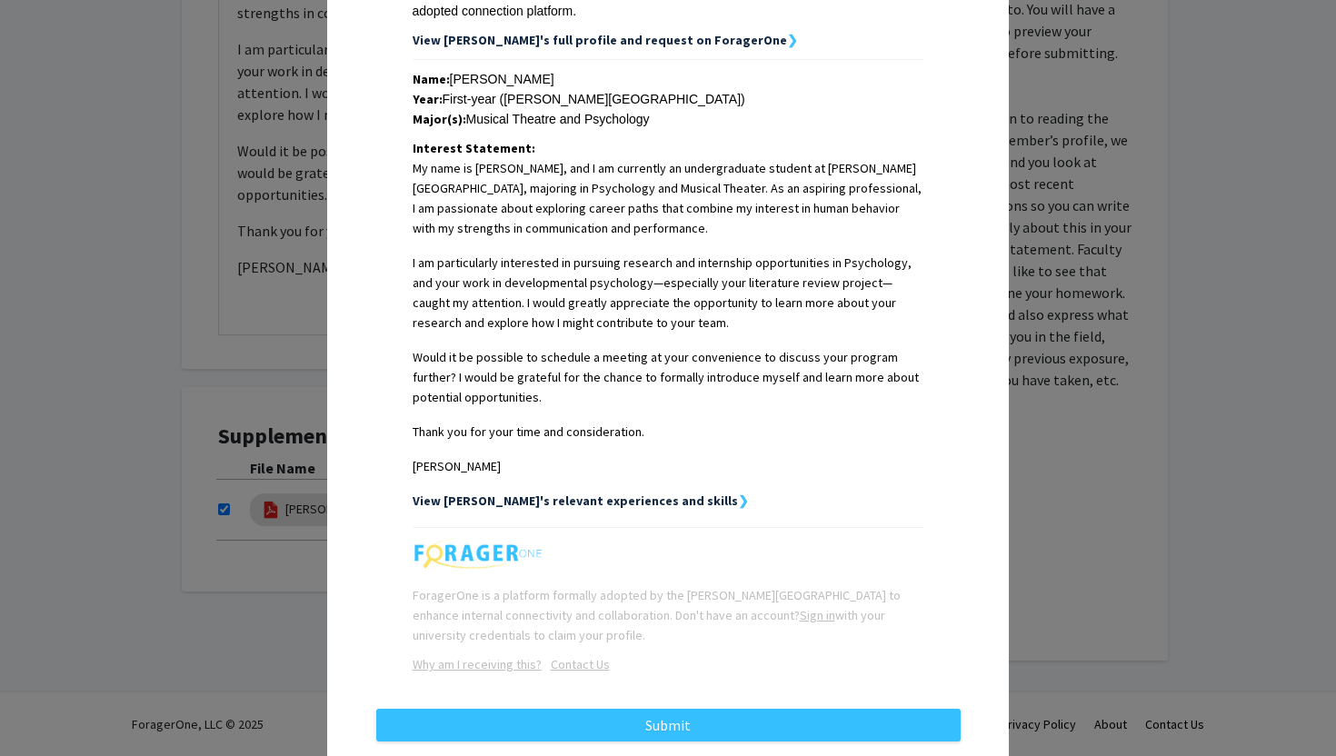
scroll to position [391, 0]
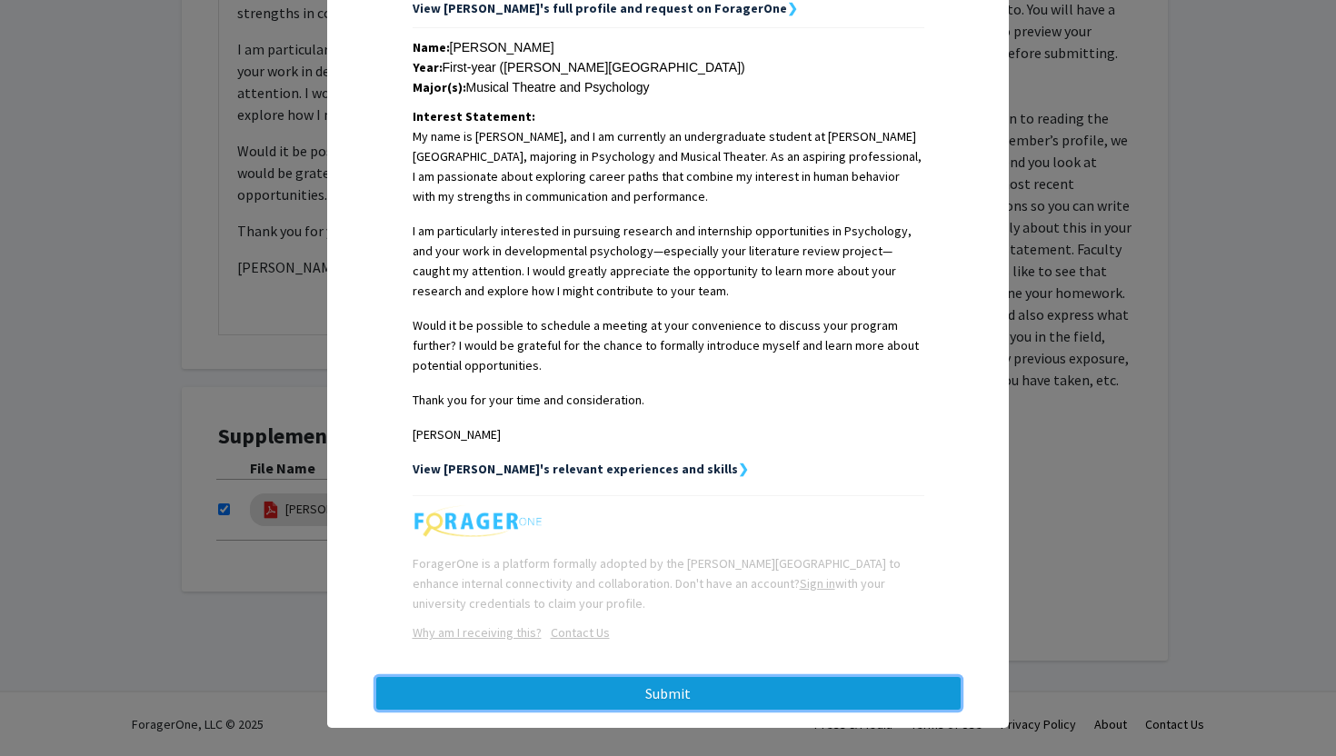
click at [752, 677] on button "Submit" at bounding box center [668, 693] width 584 height 33
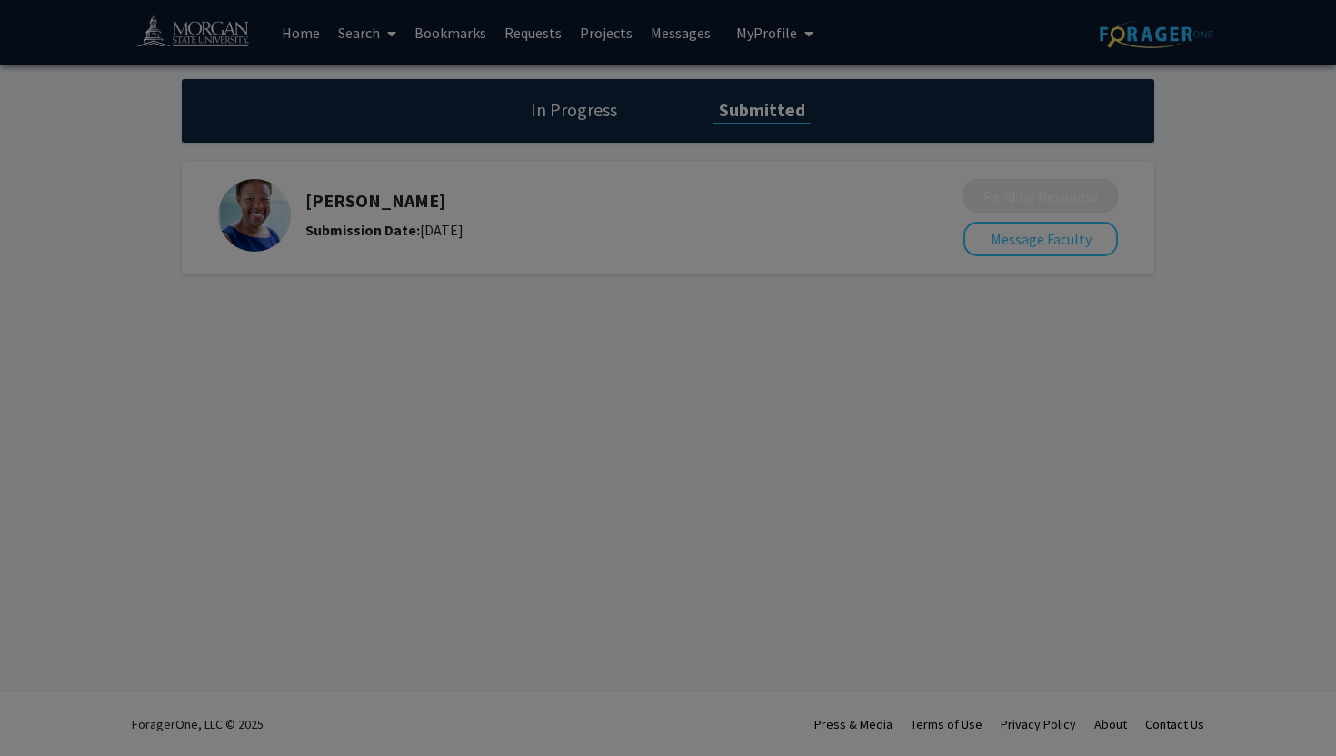
click at [792, 393] on div at bounding box center [668, 378] width 1336 height 756
